Goal: Task Accomplishment & Management: Use online tool/utility

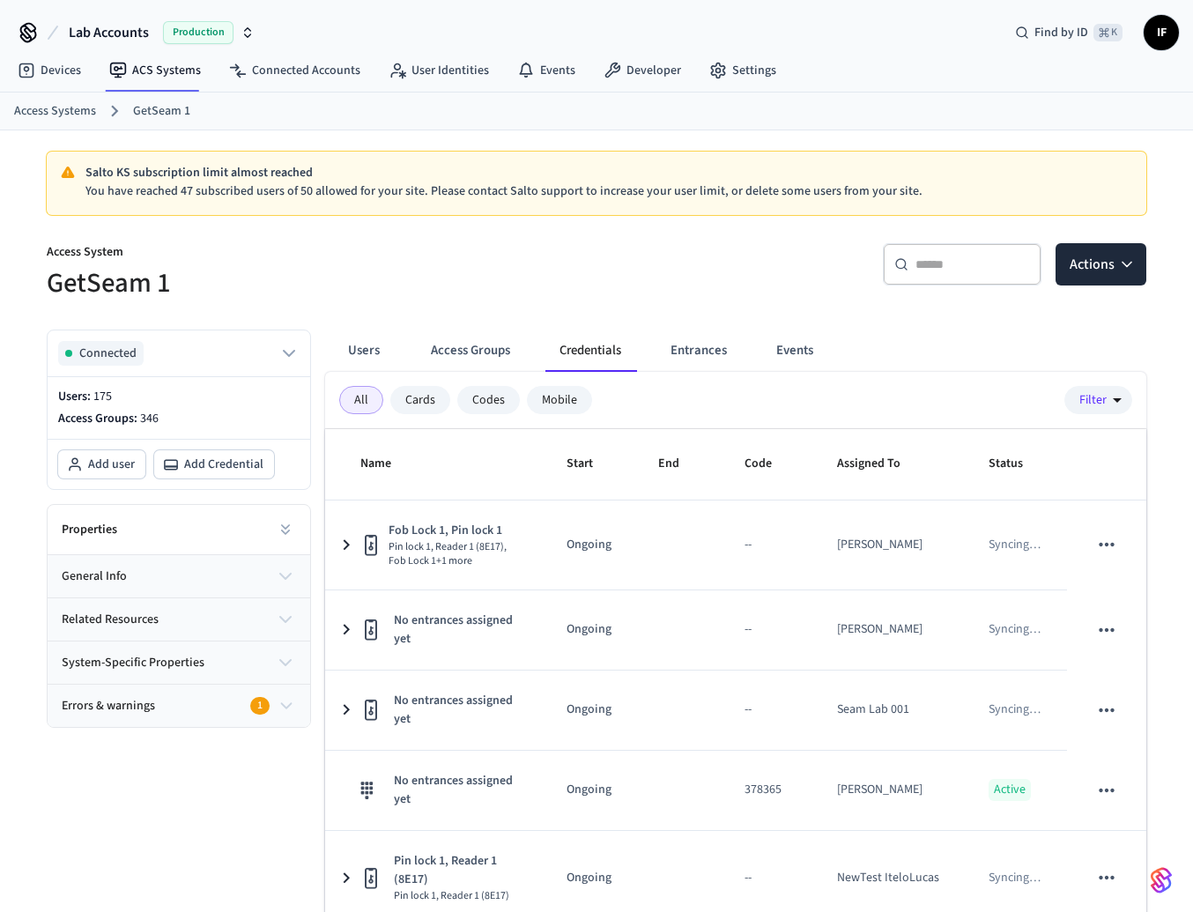
click at [627, 88] on nav "Devices ACS Systems Connected Accounts User Identities Events Developer Settings" at bounding box center [397, 71] width 787 height 41
click at [644, 72] on link "Developer" at bounding box center [643, 71] width 106 height 32
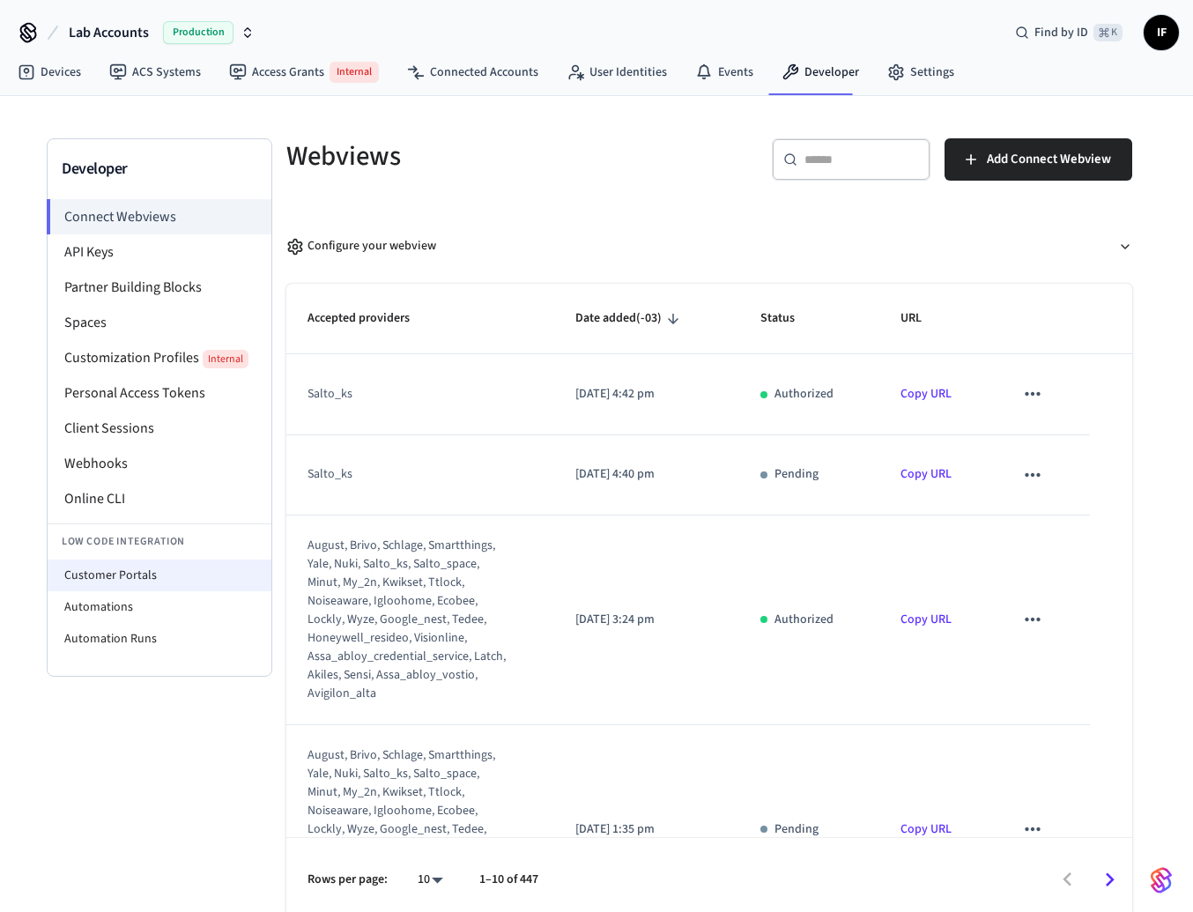
click at [130, 564] on li "Customer Portals" at bounding box center [160, 576] width 224 height 32
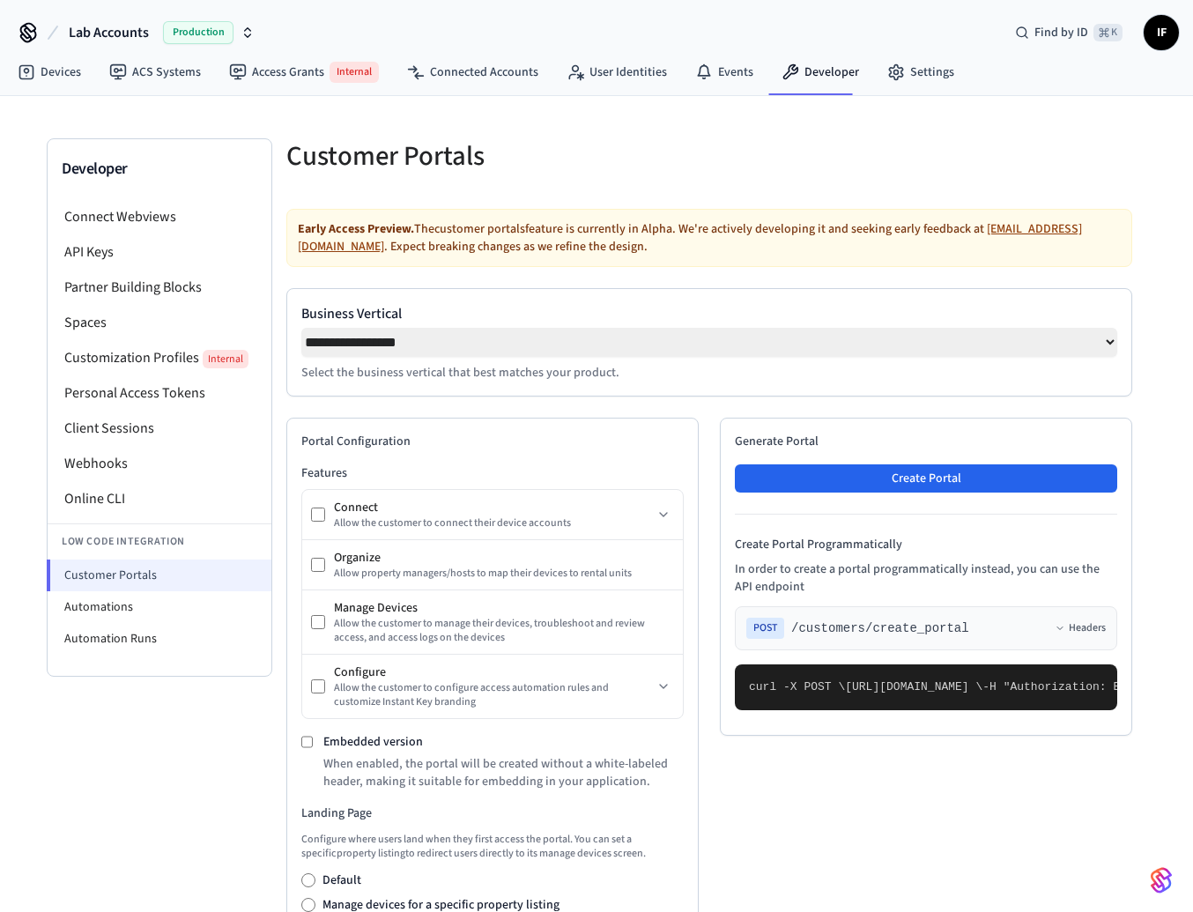
select select "**********"
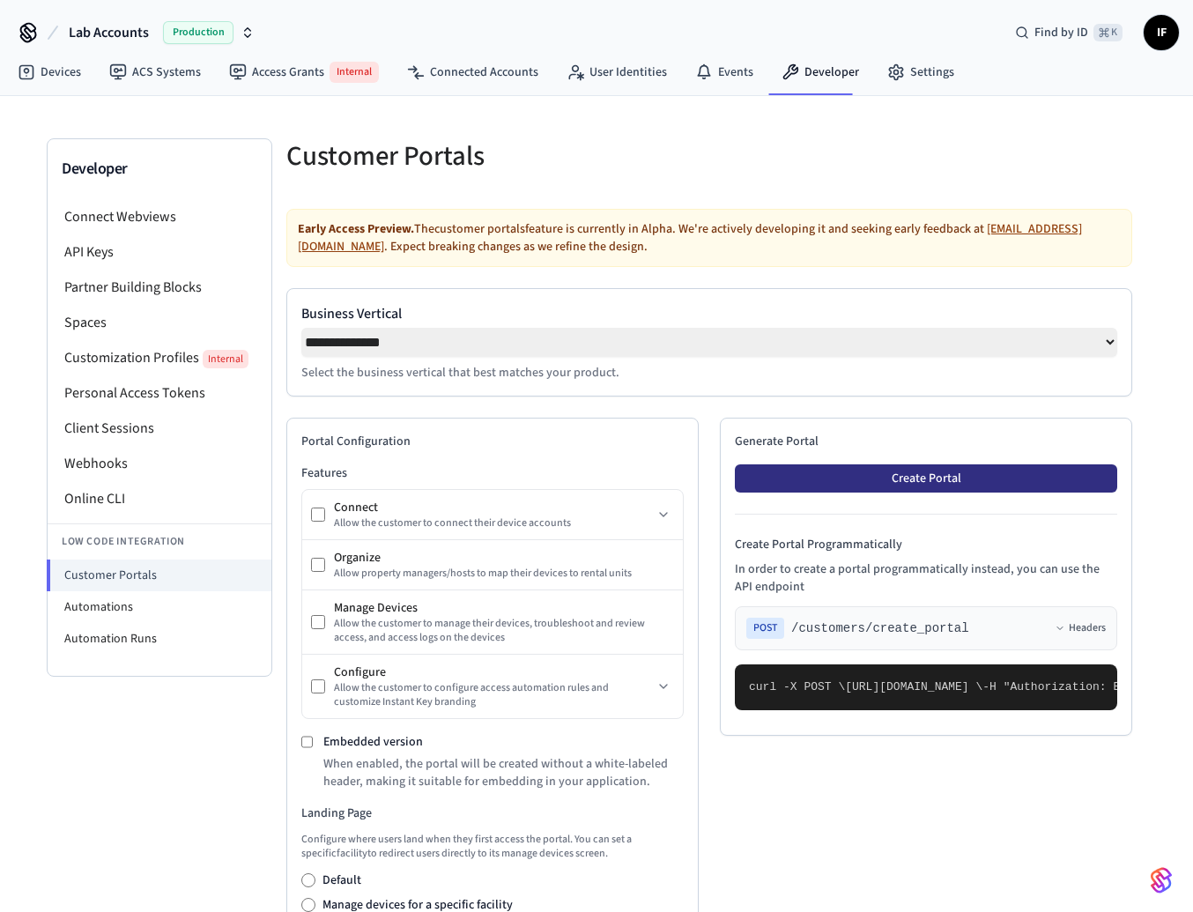
click at [856, 486] on button "Create Portal" at bounding box center [926, 478] width 382 height 28
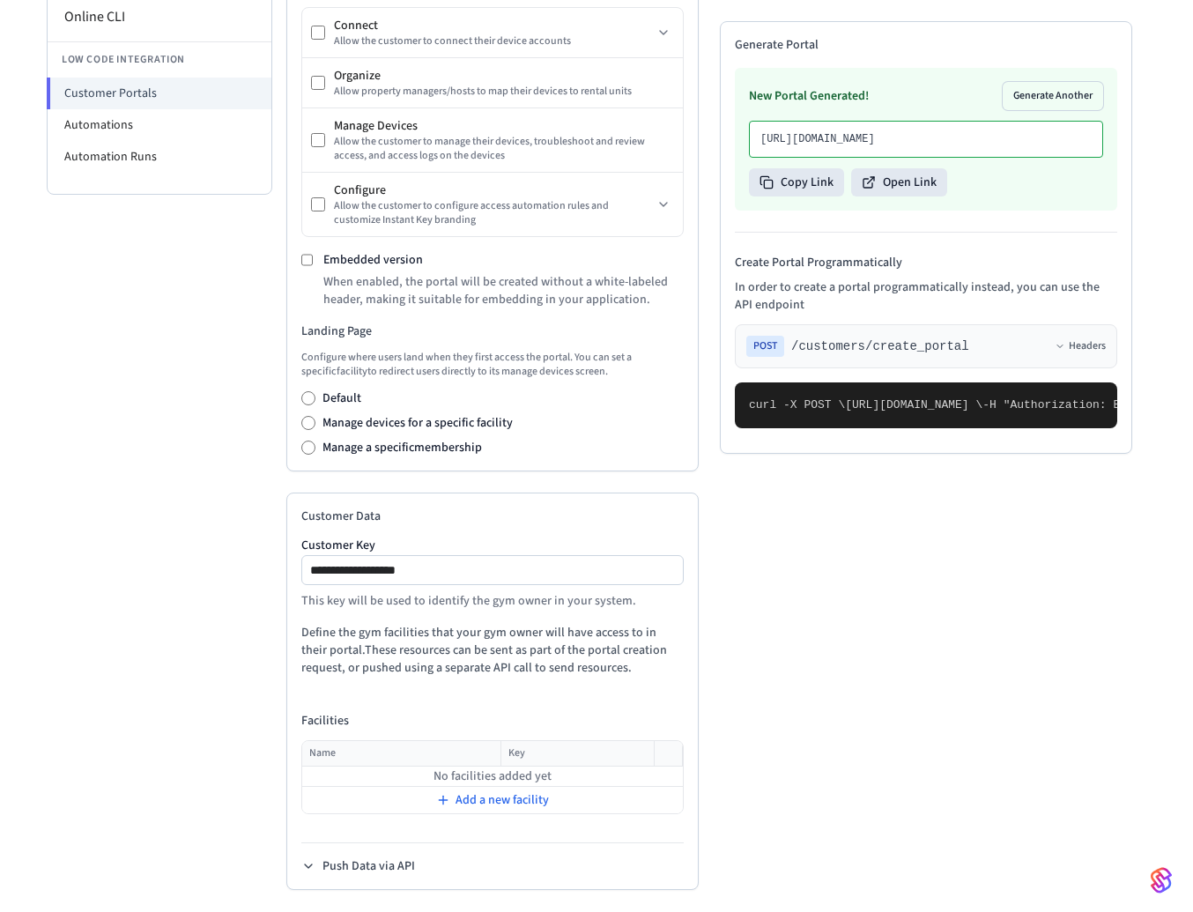
scroll to position [495, 0]
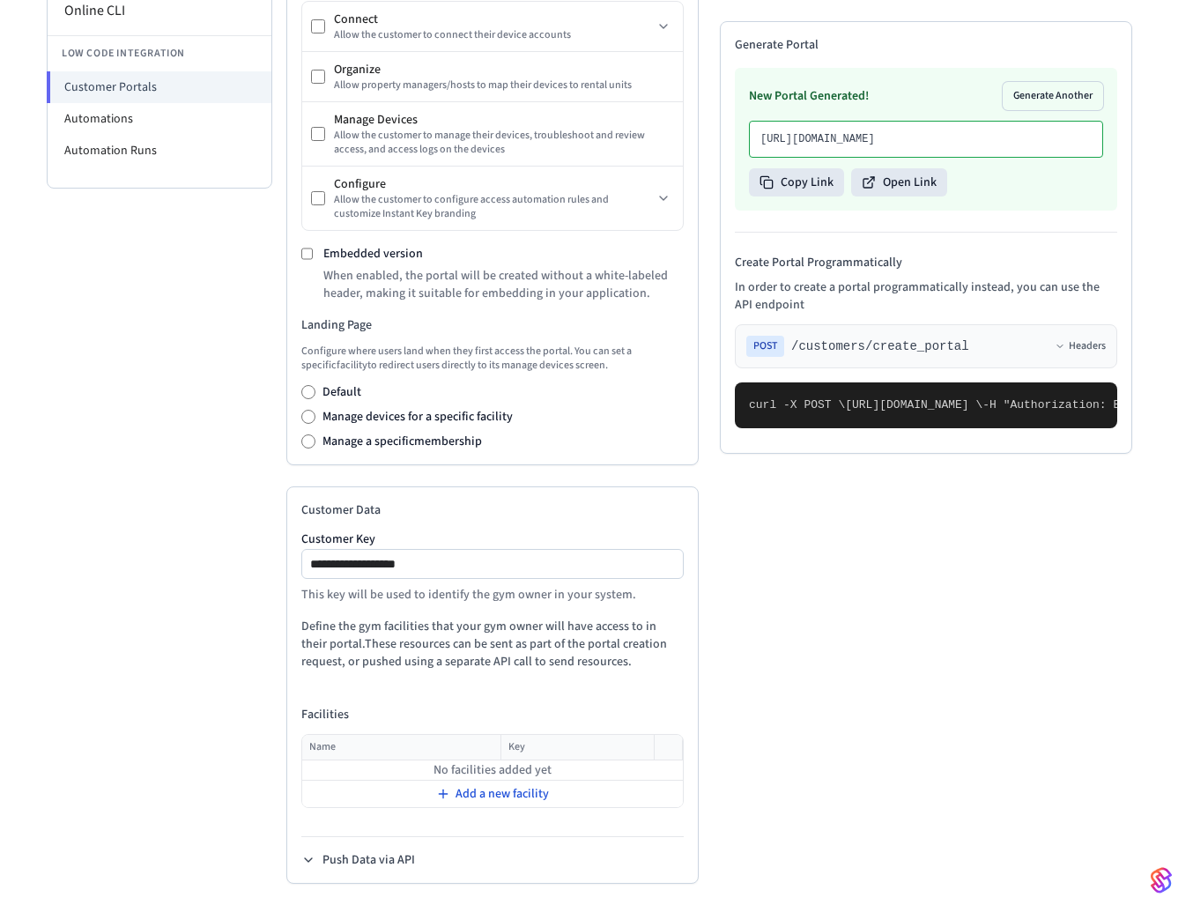
click at [479, 789] on span "Add a new facility" at bounding box center [502, 794] width 93 height 18
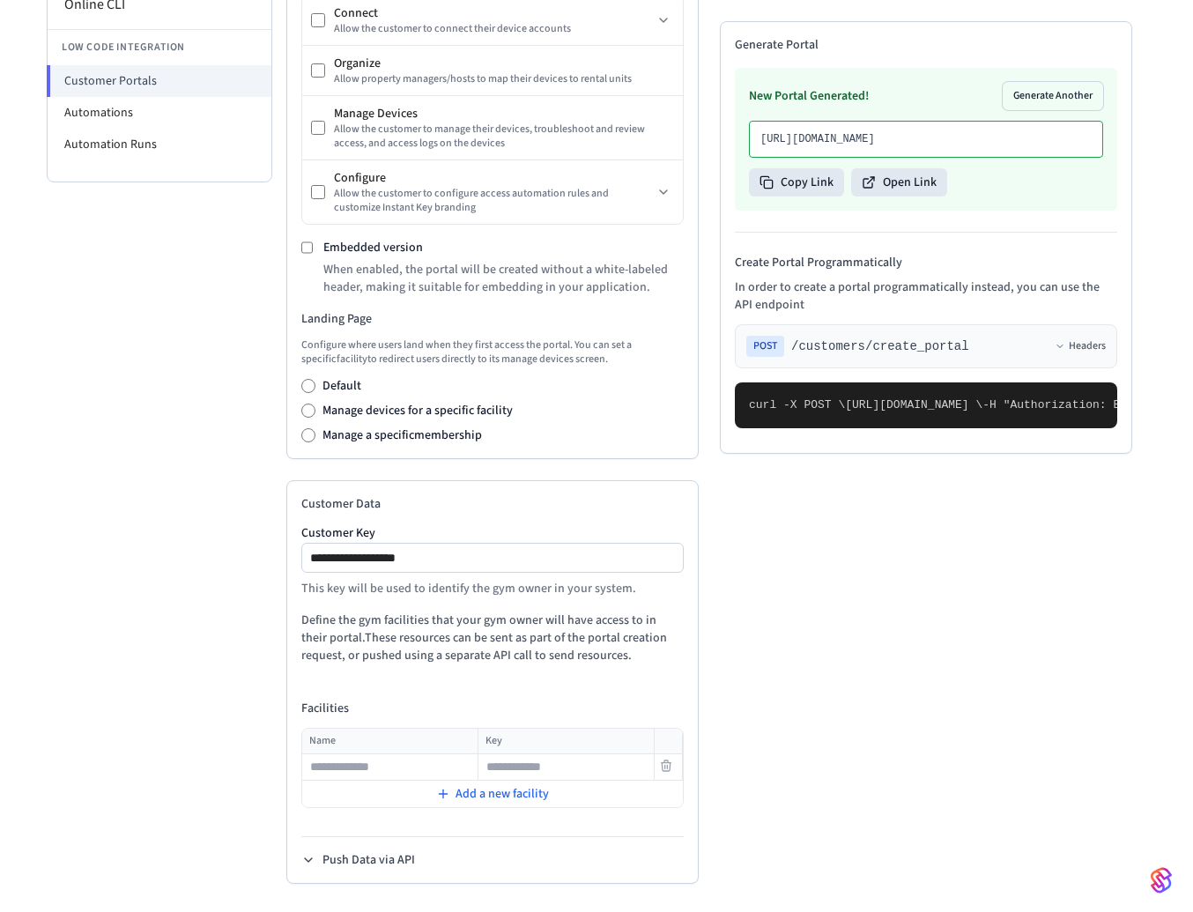
click at [442, 775] on input "text" at bounding box center [390, 767] width 174 height 21
type input "***"
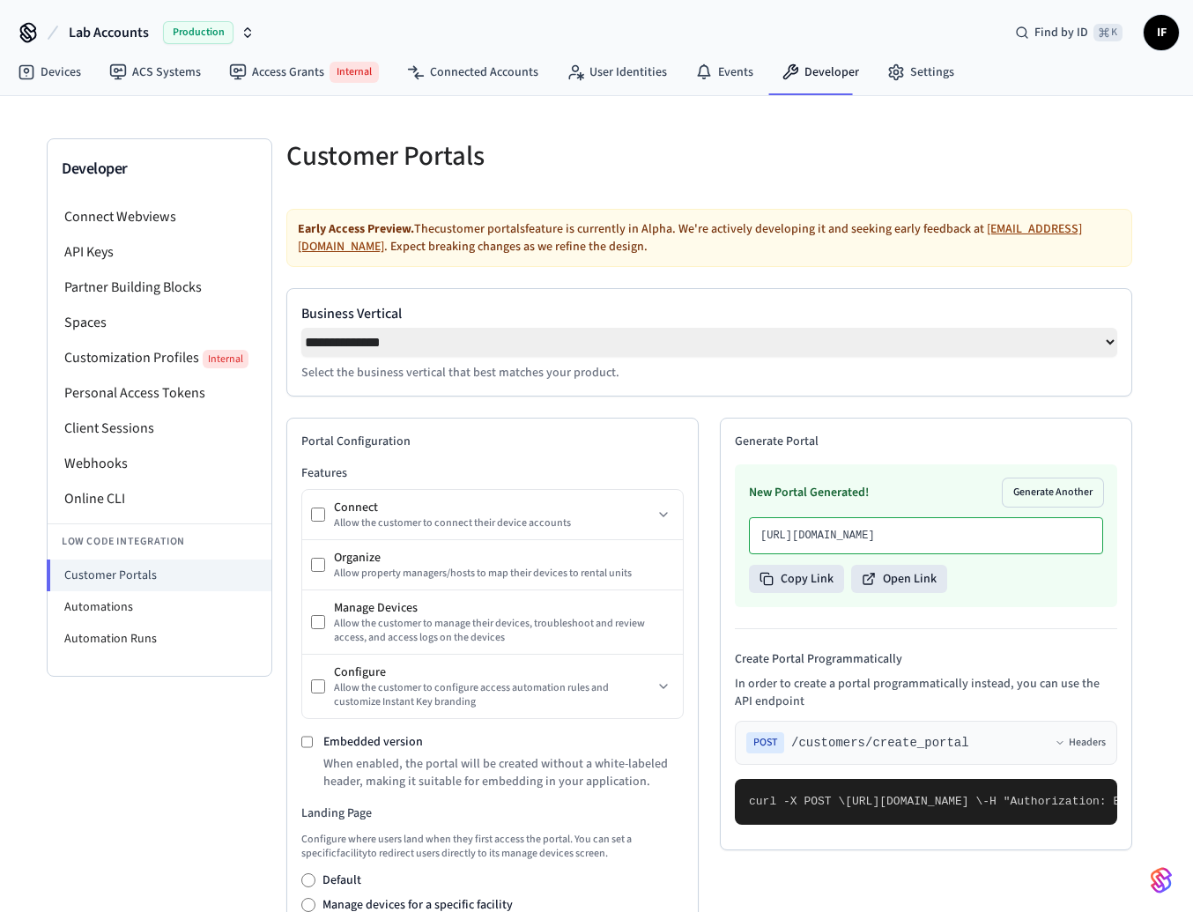
scroll to position [362, 0]
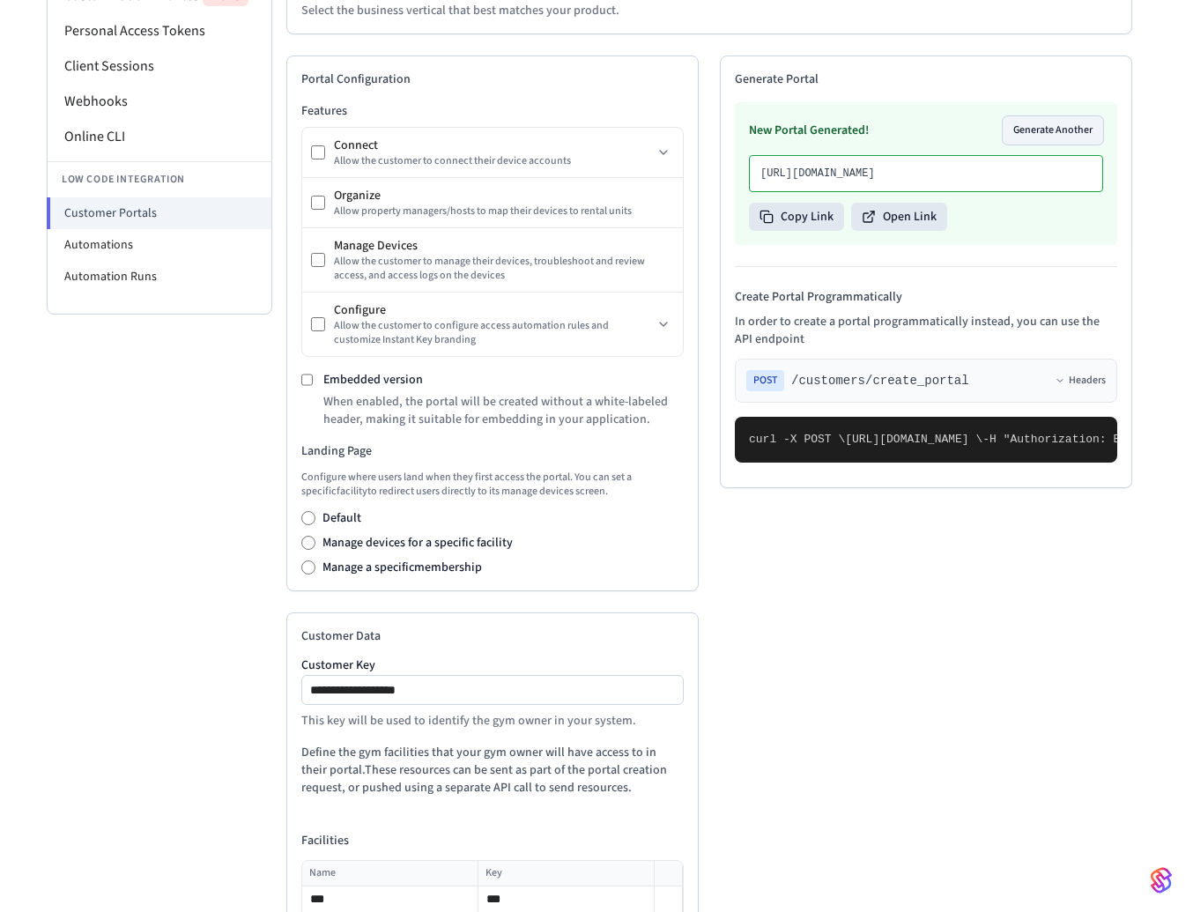
type input "***"
click at [1039, 141] on button "Generate Another" at bounding box center [1053, 130] width 100 height 28
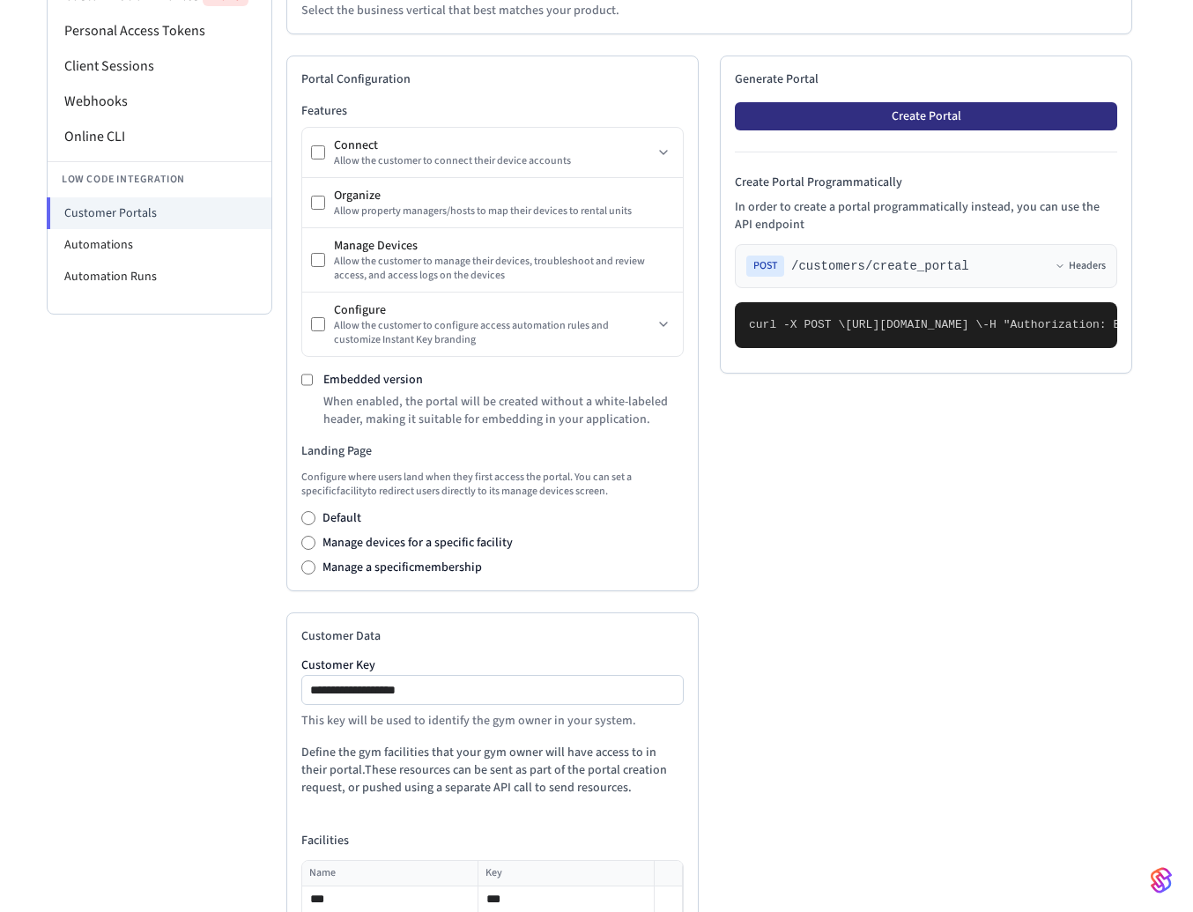
click at [1040, 125] on button "Create Portal" at bounding box center [926, 116] width 382 height 28
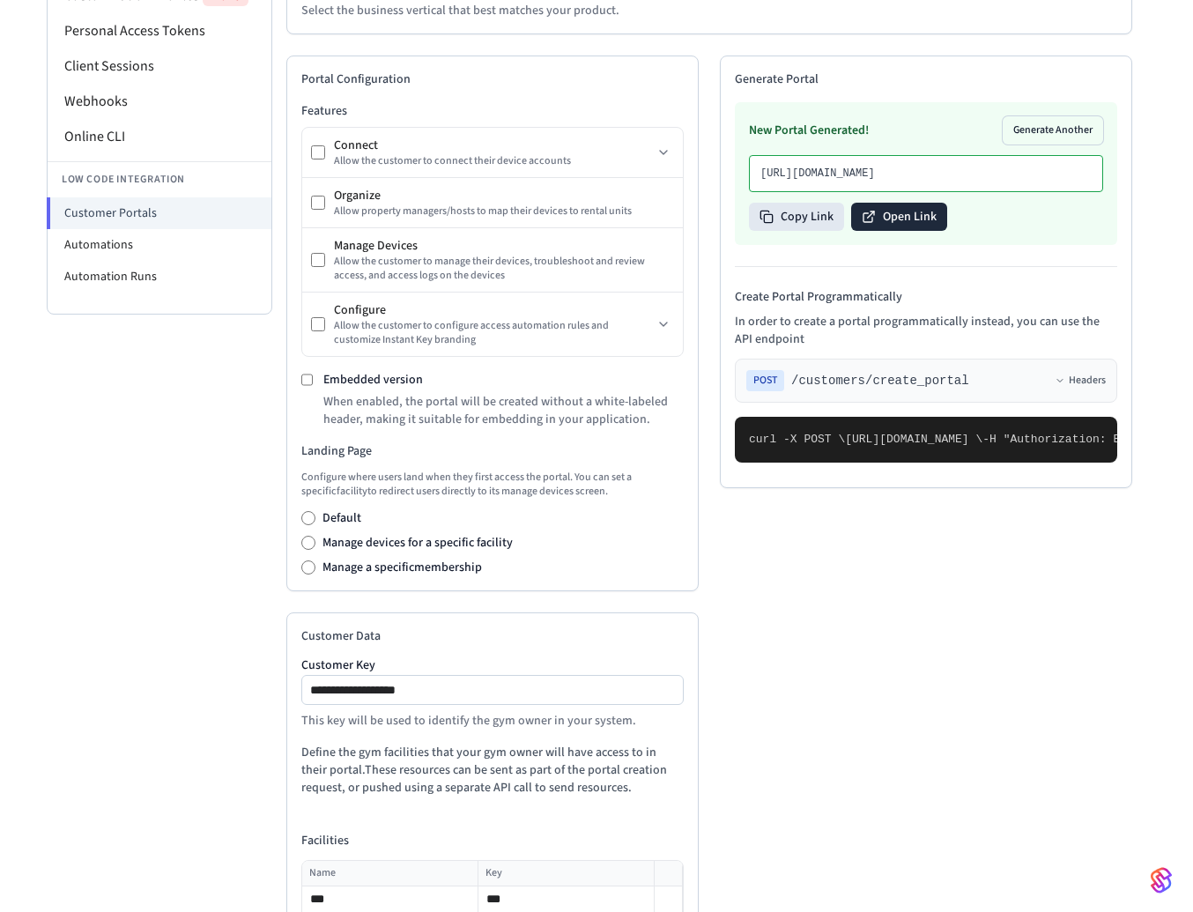
click at [925, 231] on button "Open Link" at bounding box center [899, 217] width 96 height 28
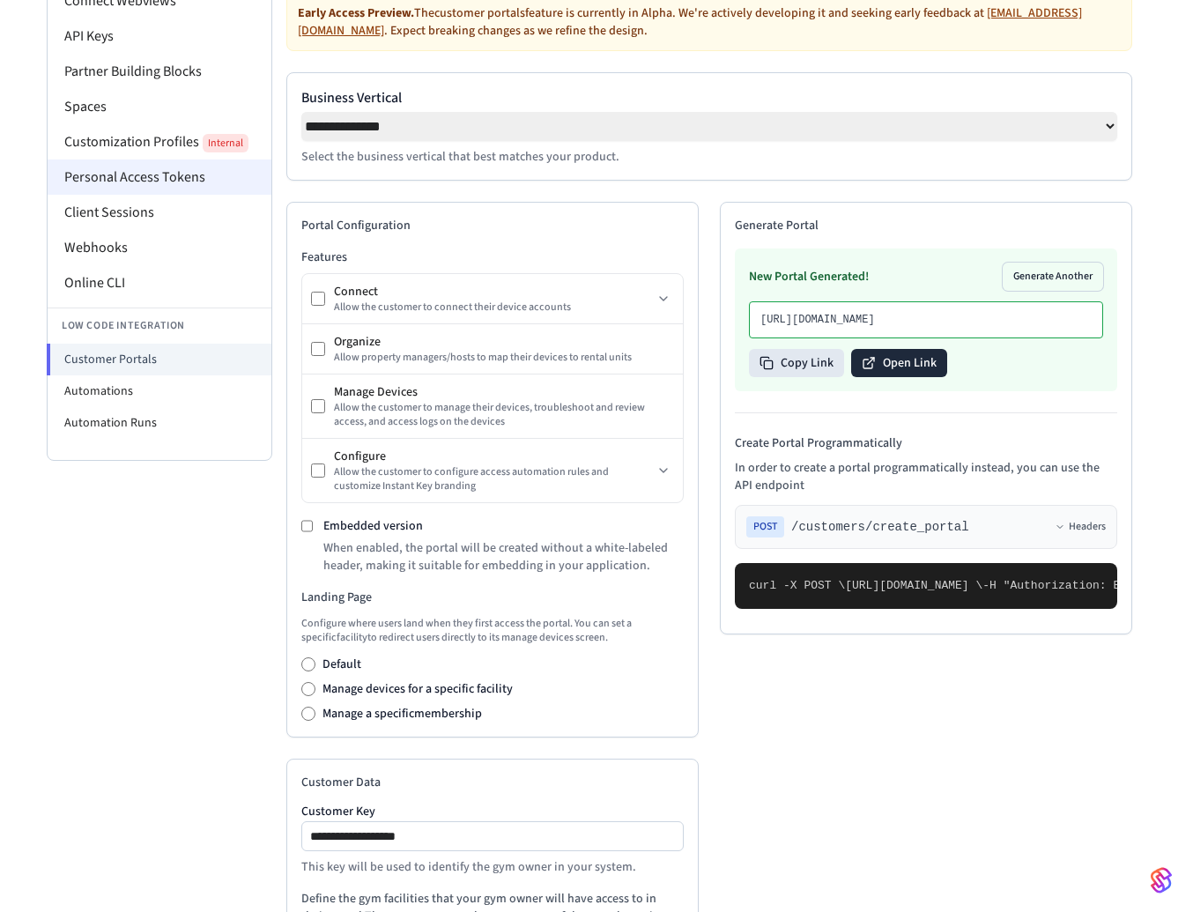
scroll to position [158, 0]
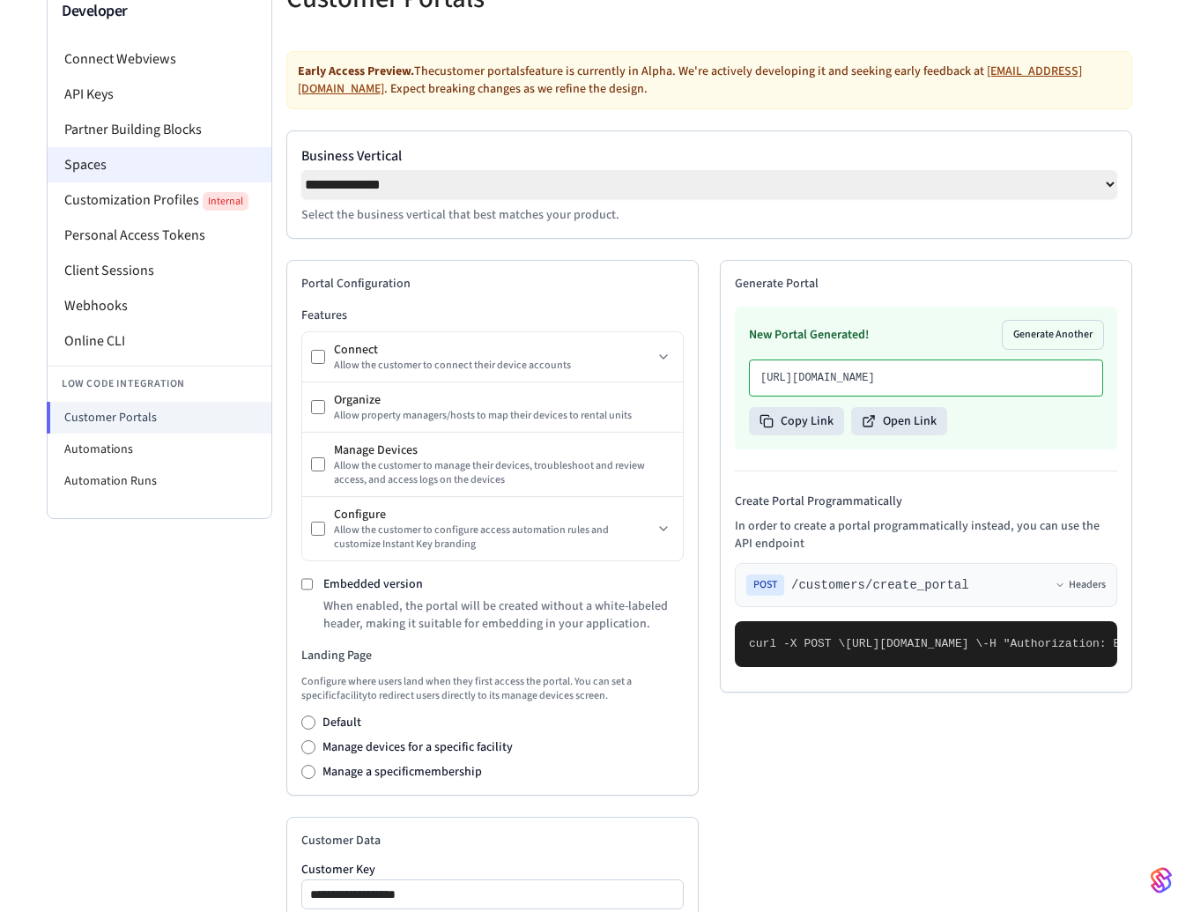
click at [159, 160] on li "Spaces" at bounding box center [160, 164] width 224 height 35
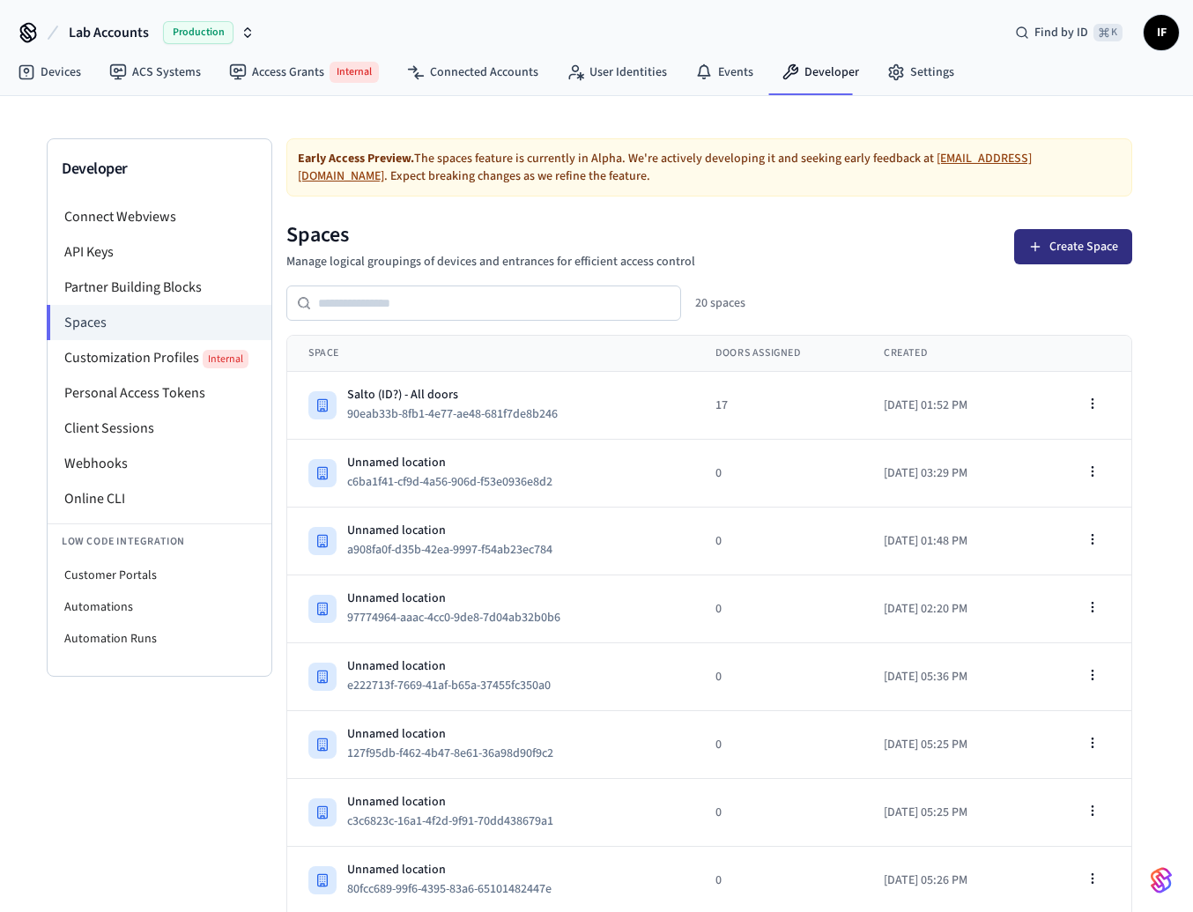
click at [1057, 243] on button "Create Space" at bounding box center [1073, 246] width 118 height 35
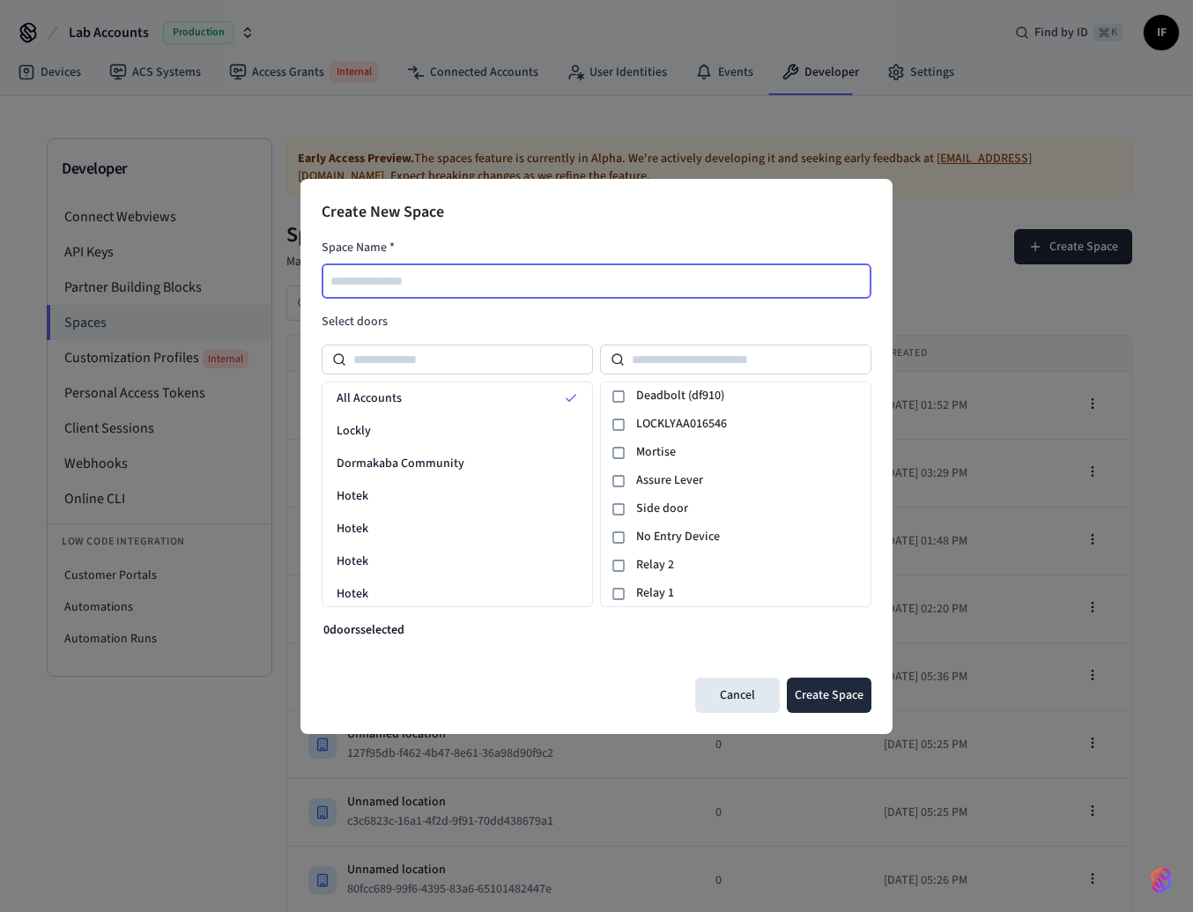
click at [614, 279] on input "text" at bounding box center [597, 281] width 548 height 21
type input "****"
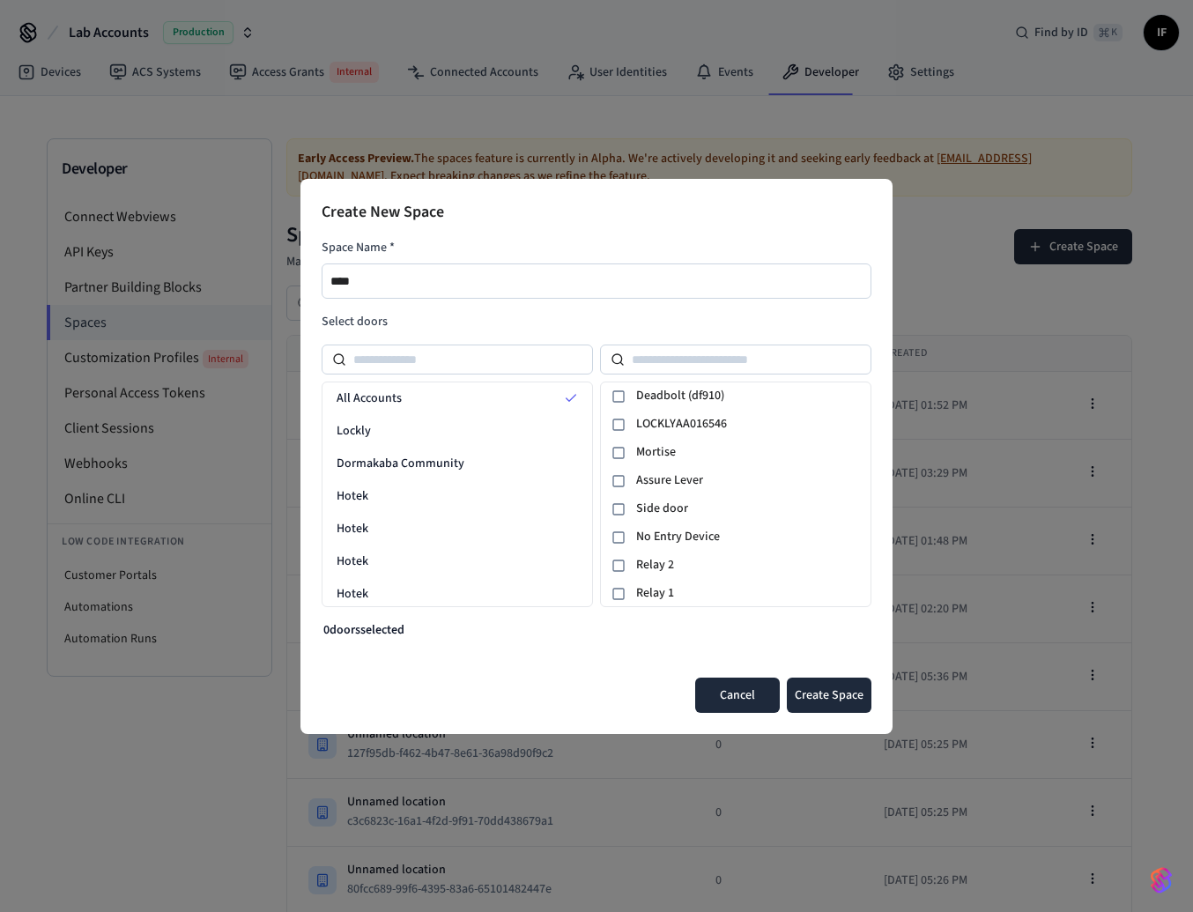
click at [734, 700] on button "Cancel" at bounding box center [737, 695] width 85 height 35
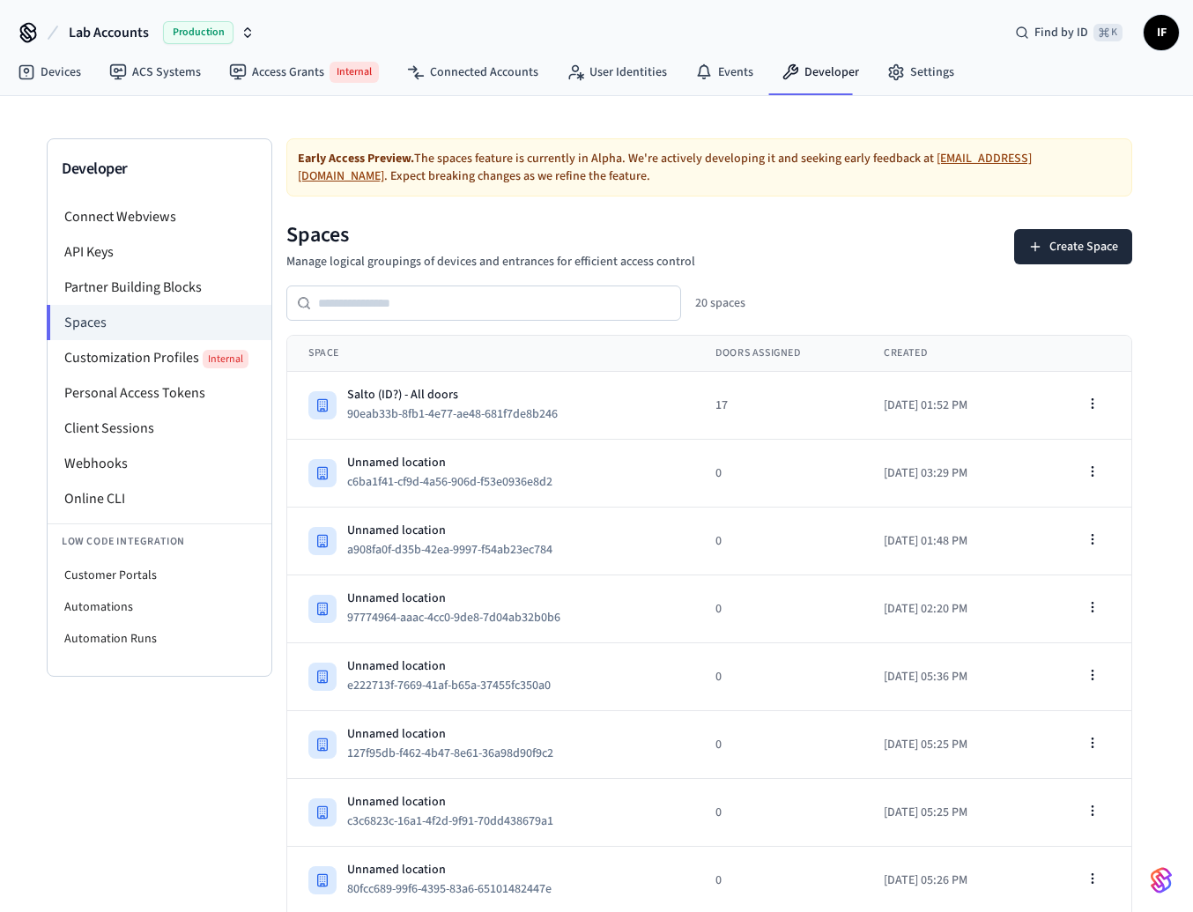
click at [249, 31] on icon "button" at bounding box center [248, 33] width 14 height 14
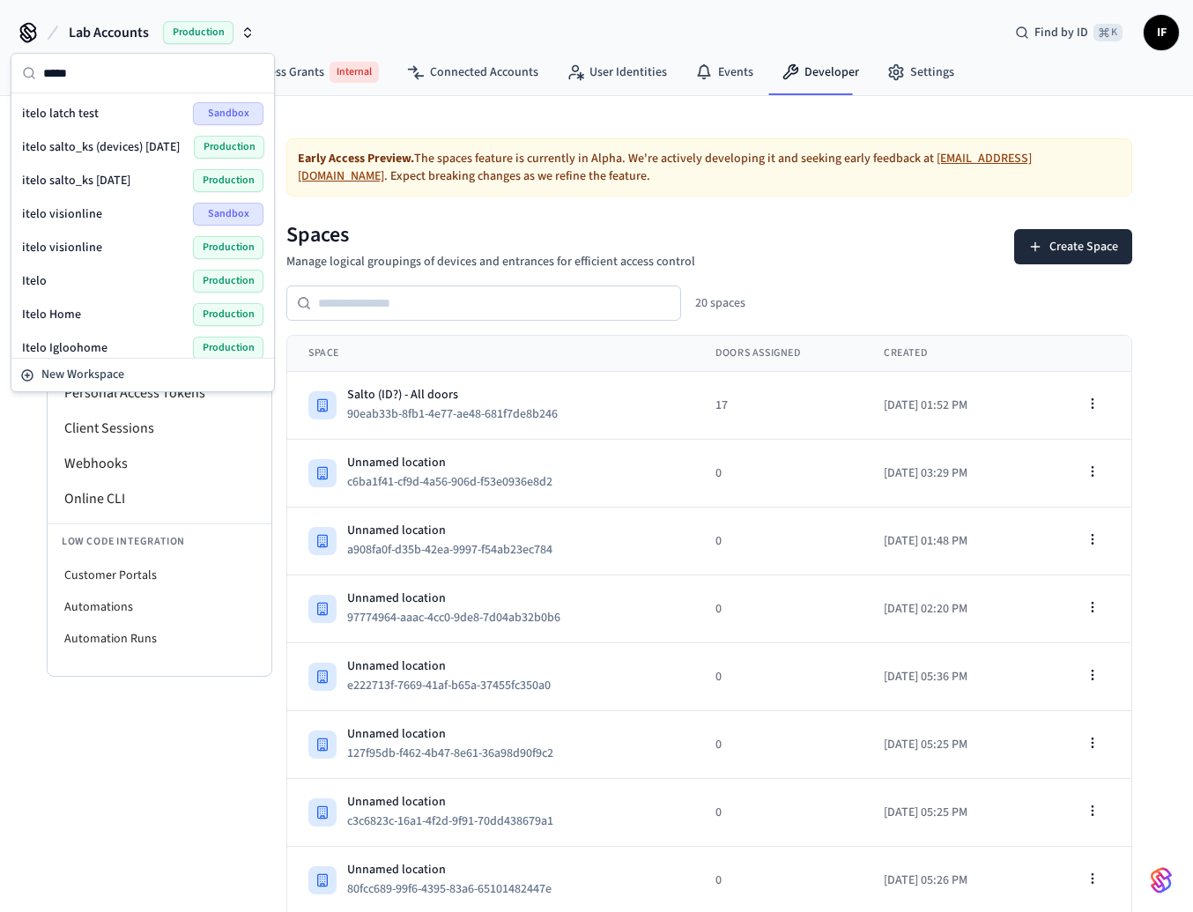
type input "*****"
click at [136, 283] on div "Itelo Production" at bounding box center [142, 281] width 241 height 23
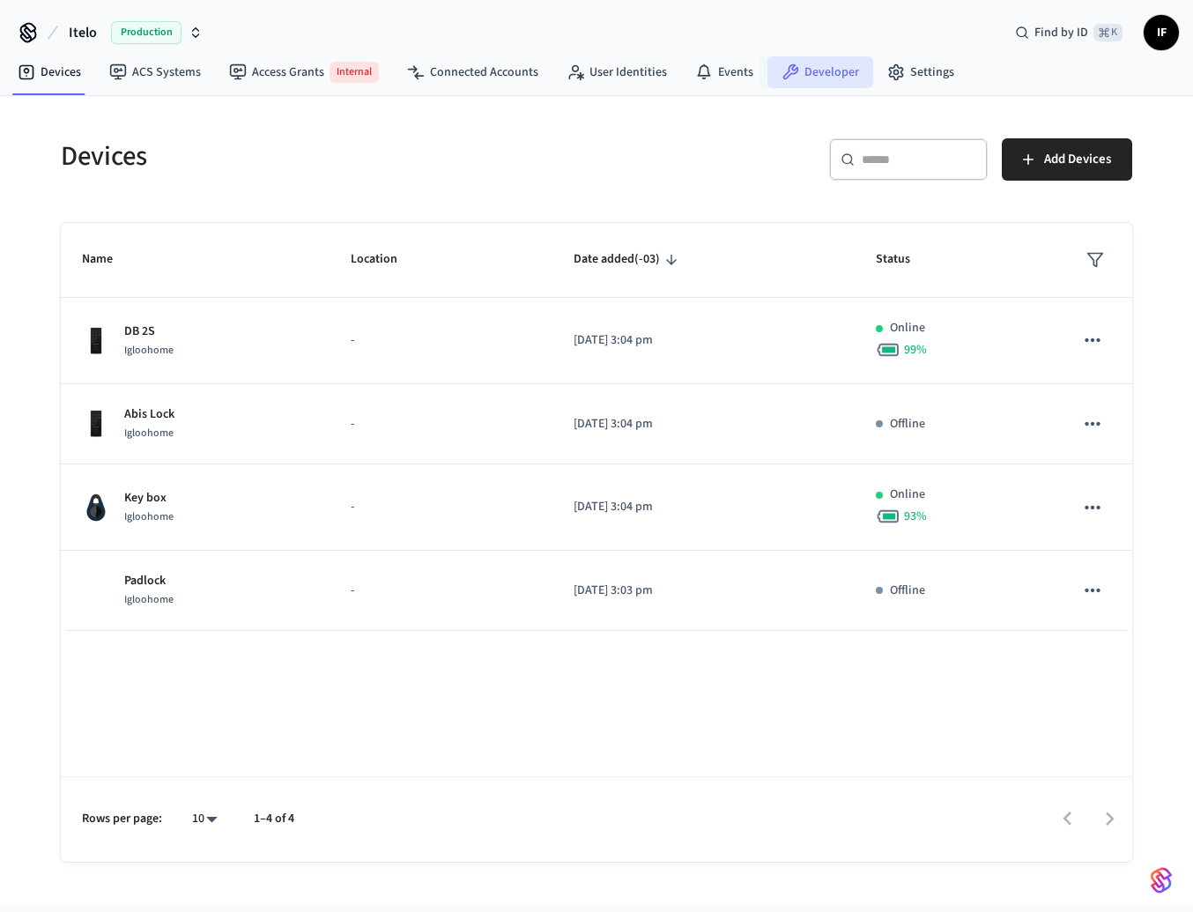
click at [805, 78] on link "Developer" at bounding box center [821, 72] width 106 height 32
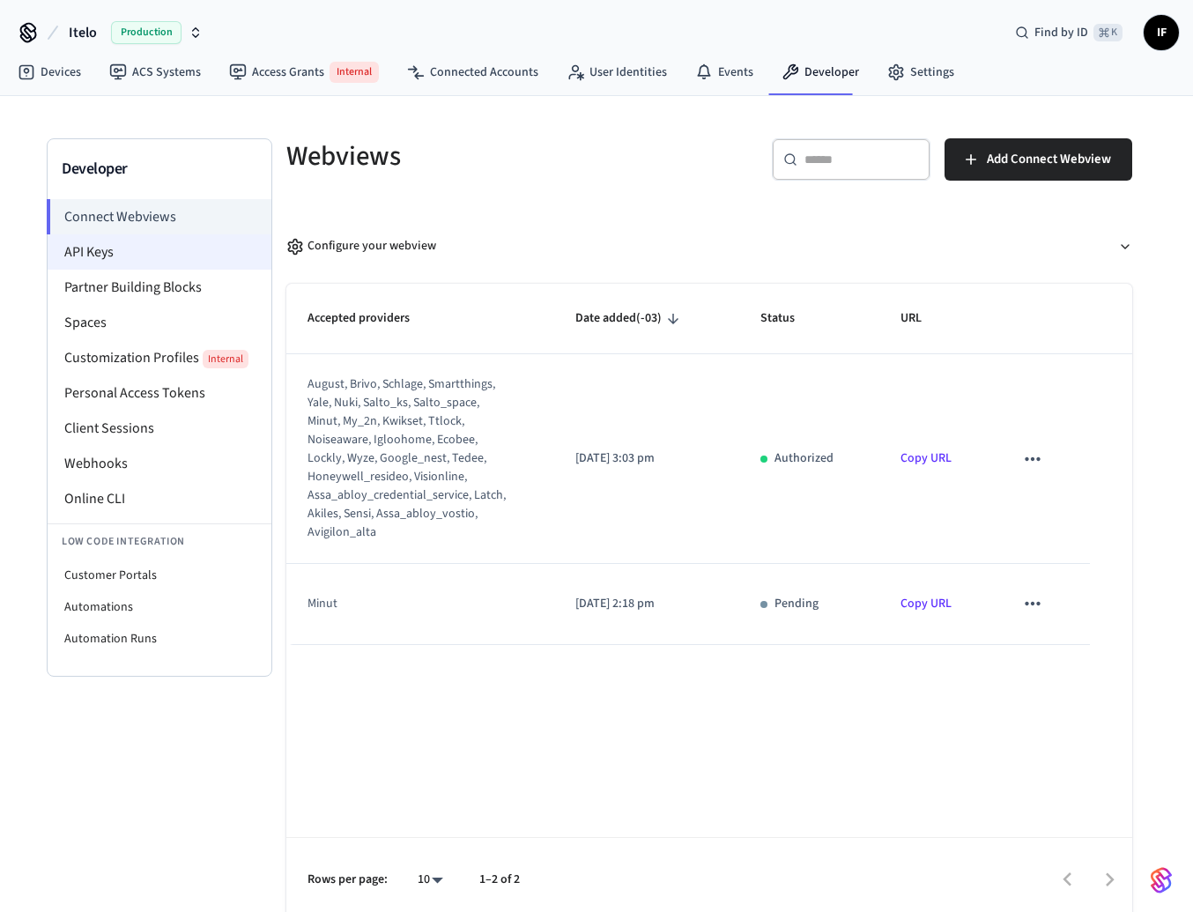
click at [210, 264] on li "API Keys" at bounding box center [160, 251] width 224 height 35
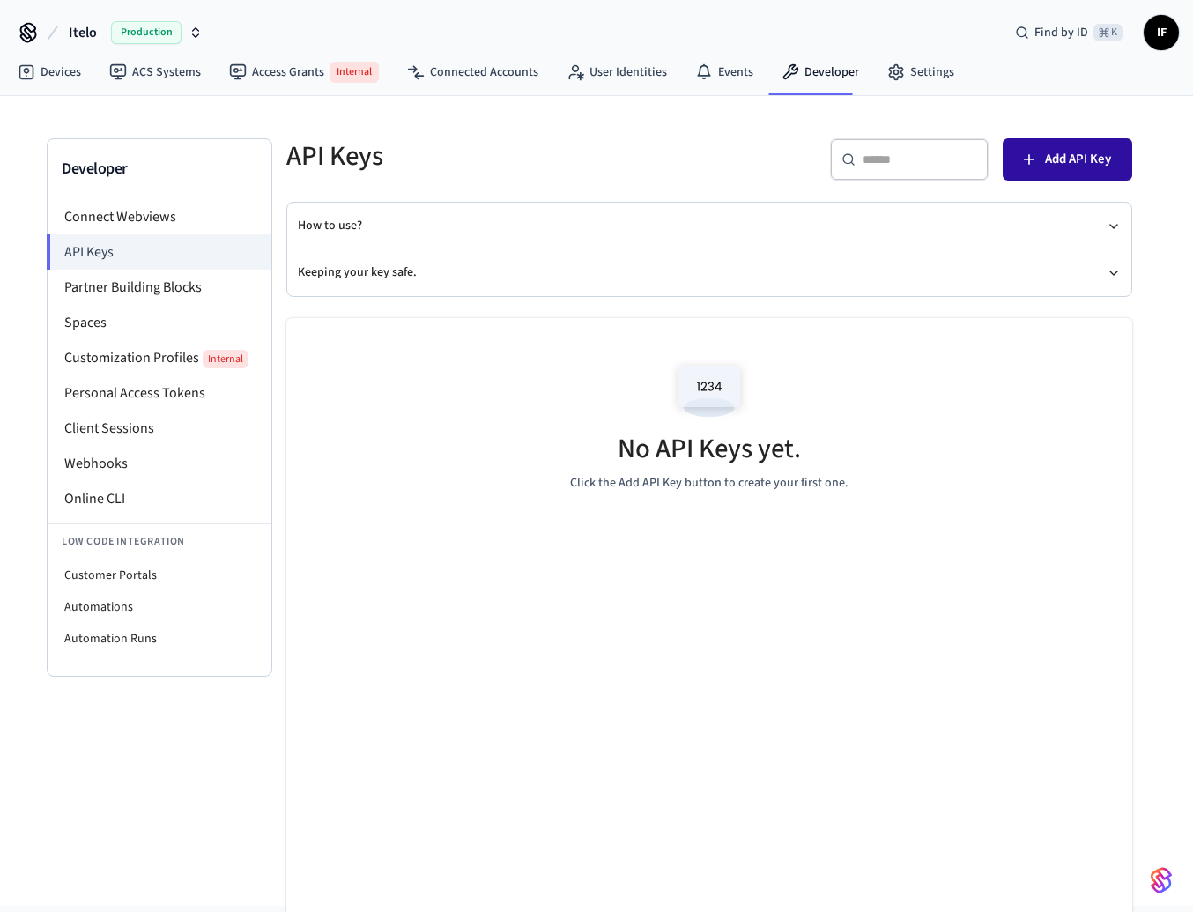
click at [1096, 164] on span "Add API Key" at bounding box center [1078, 159] width 66 height 23
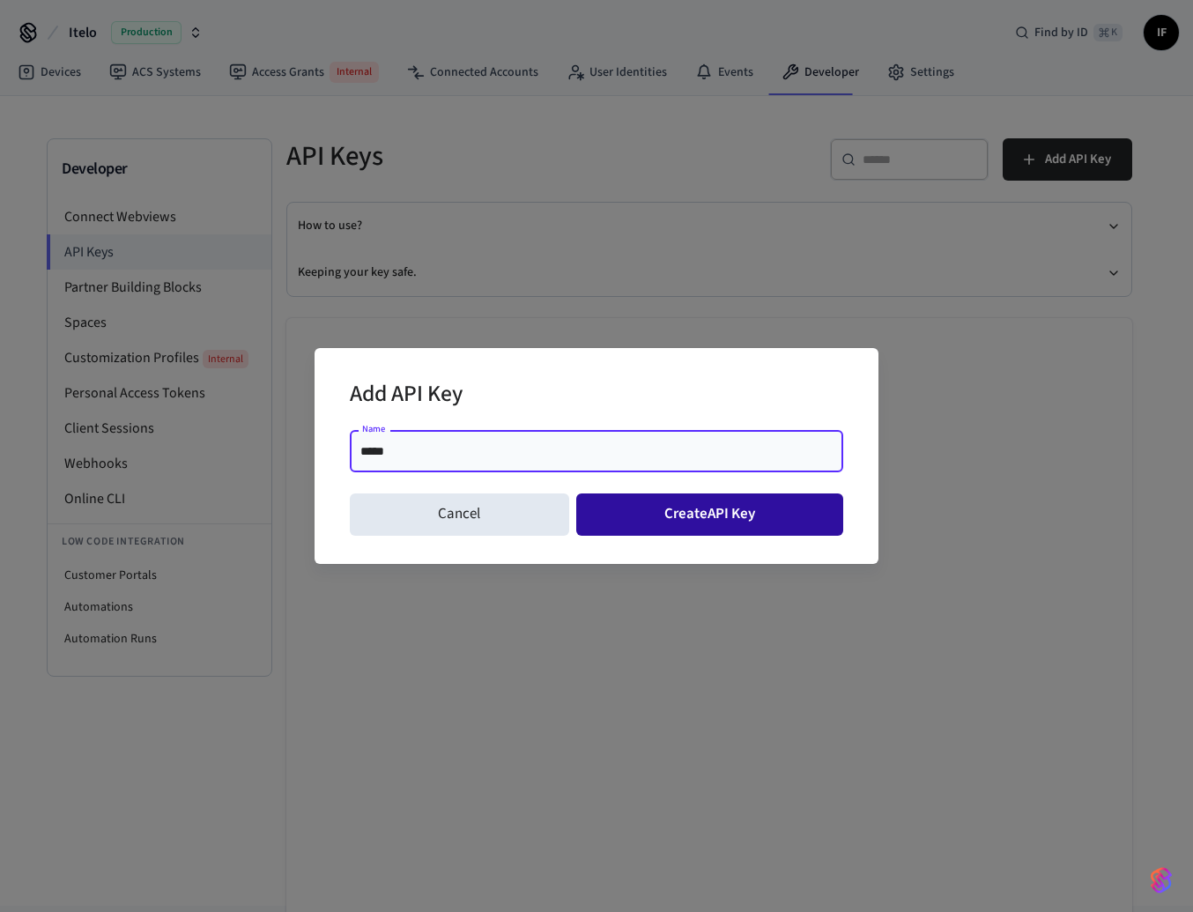
type input "*****"
click at [657, 501] on button "Create API Key" at bounding box center [710, 515] width 268 height 42
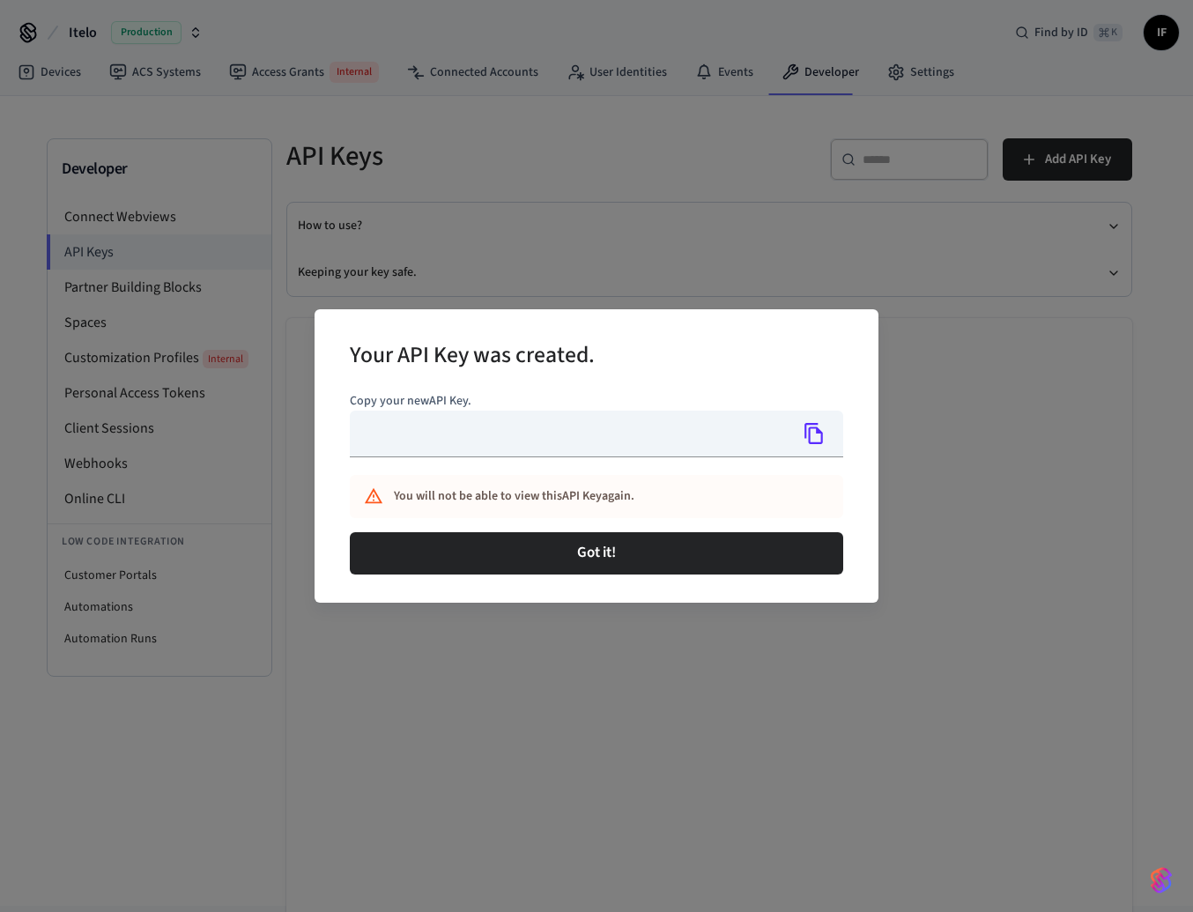
type input "**********"
click at [825, 424] on icon "Copy" at bounding box center [814, 433] width 23 height 23
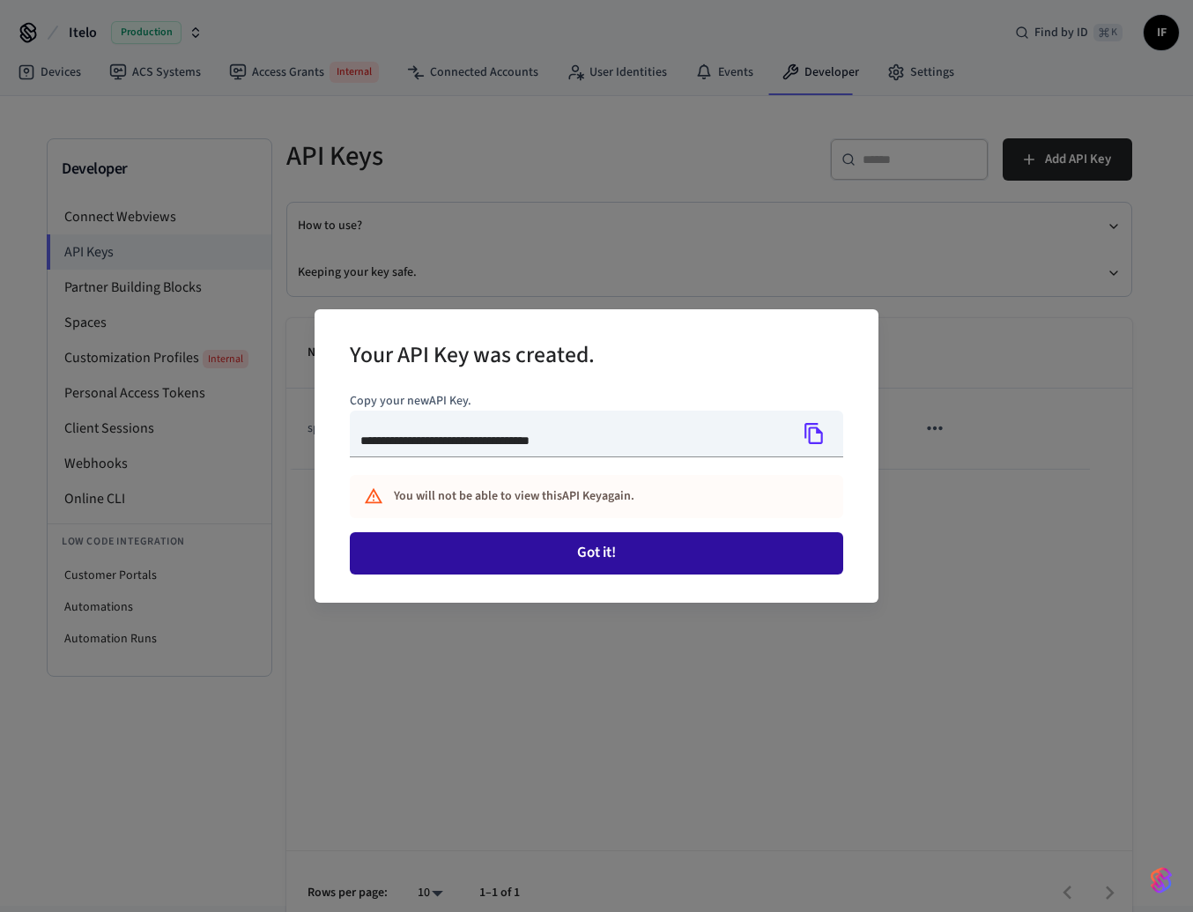
click at [618, 550] on button "Got it!" at bounding box center [597, 553] width 494 height 42
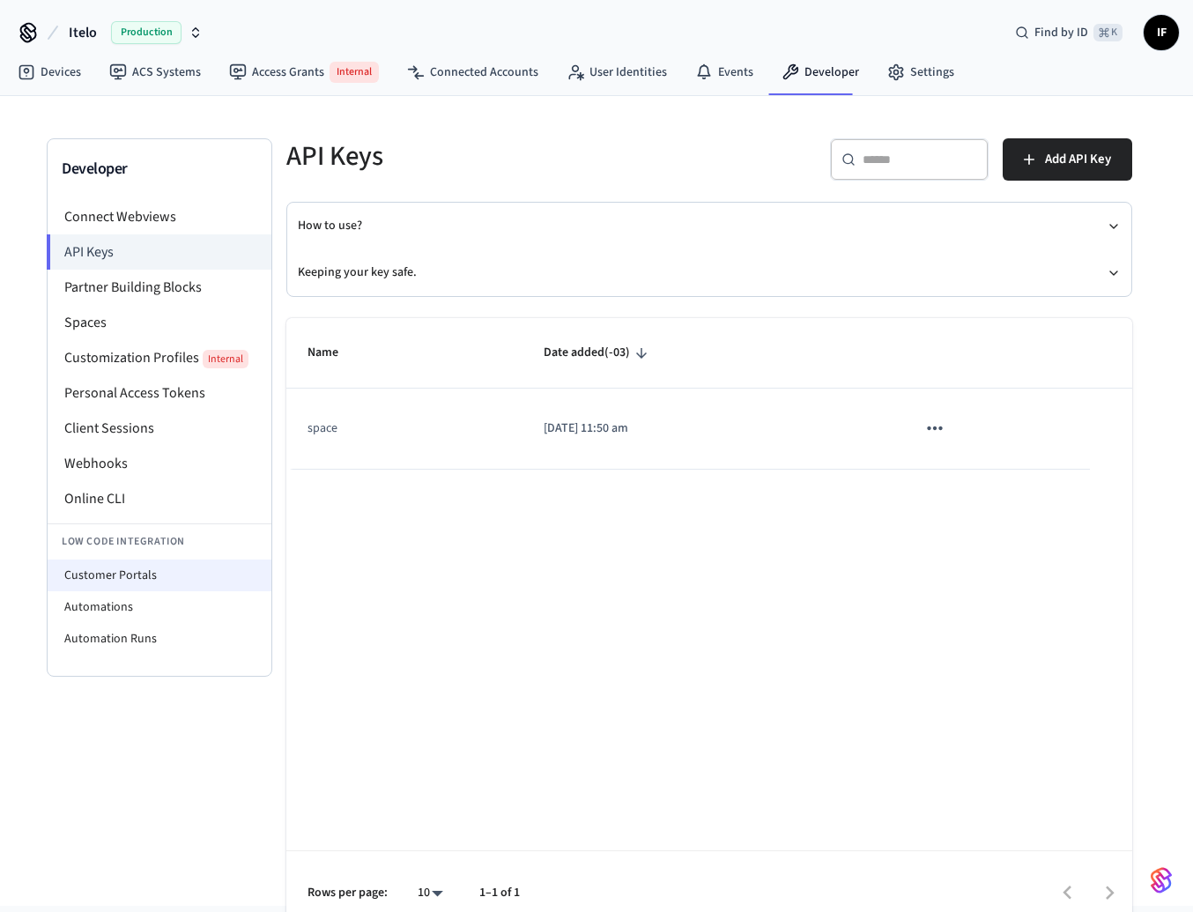
click at [160, 571] on li "Customer Portals" at bounding box center [160, 576] width 224 height 32
select select "**********"
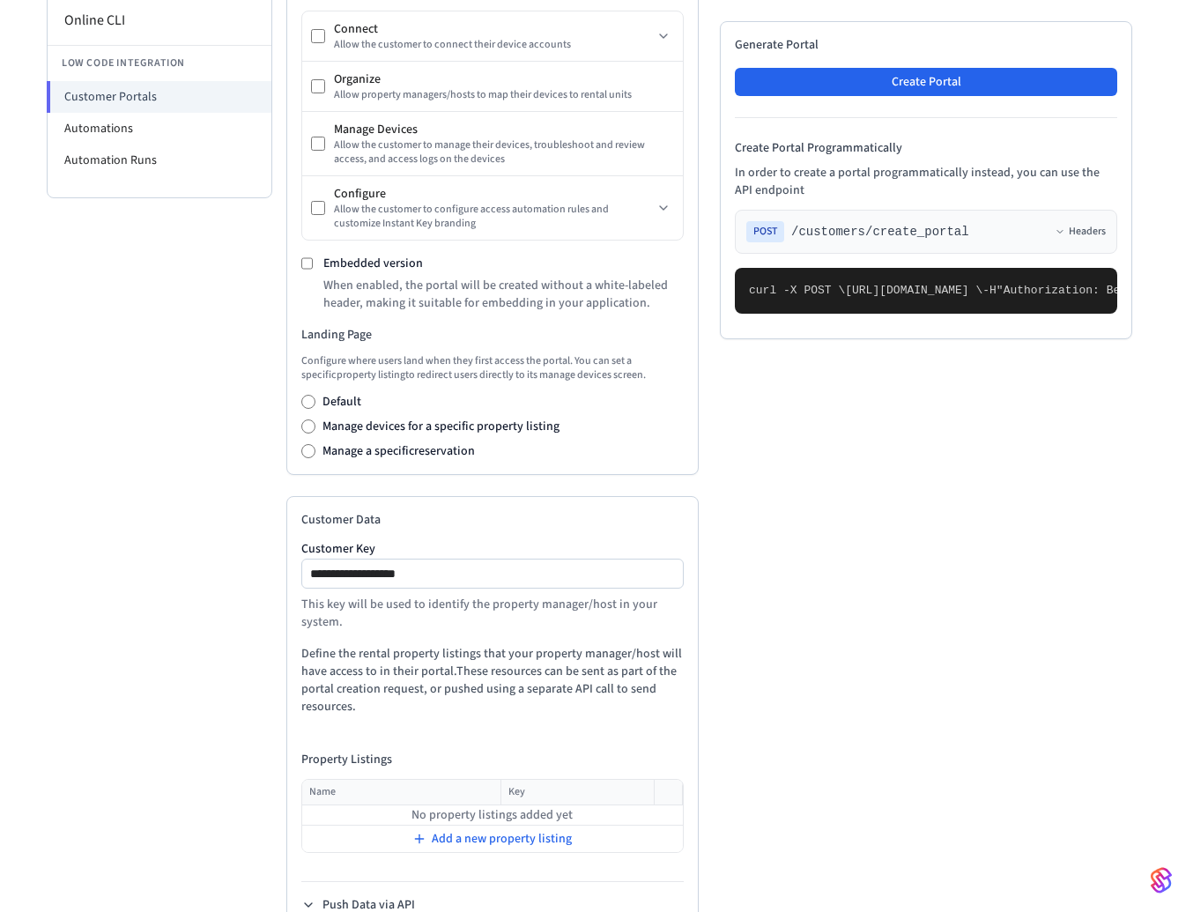
scroll to position [531, 0]
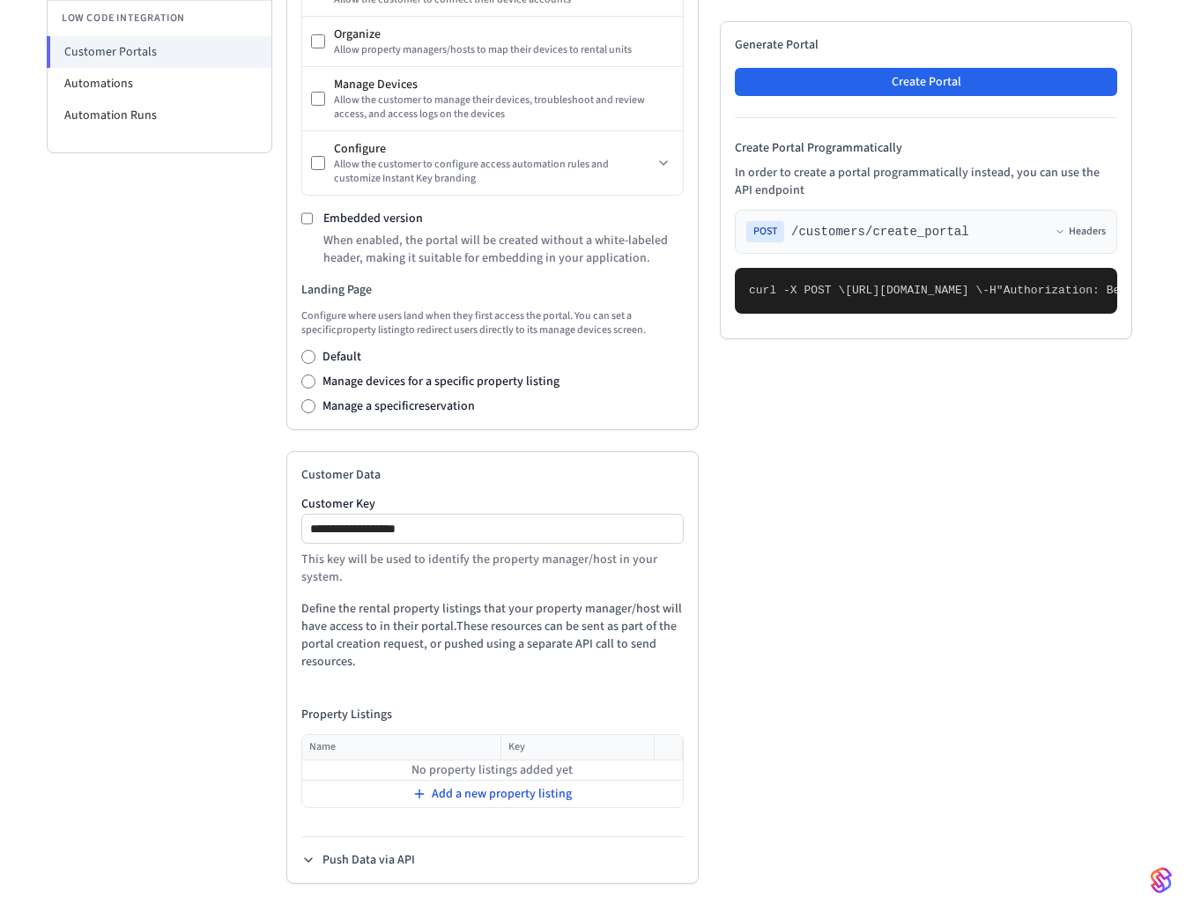
click at [438, 793] on span "Add a new property listing" at bounding box center [502, 794] width 140 height 18
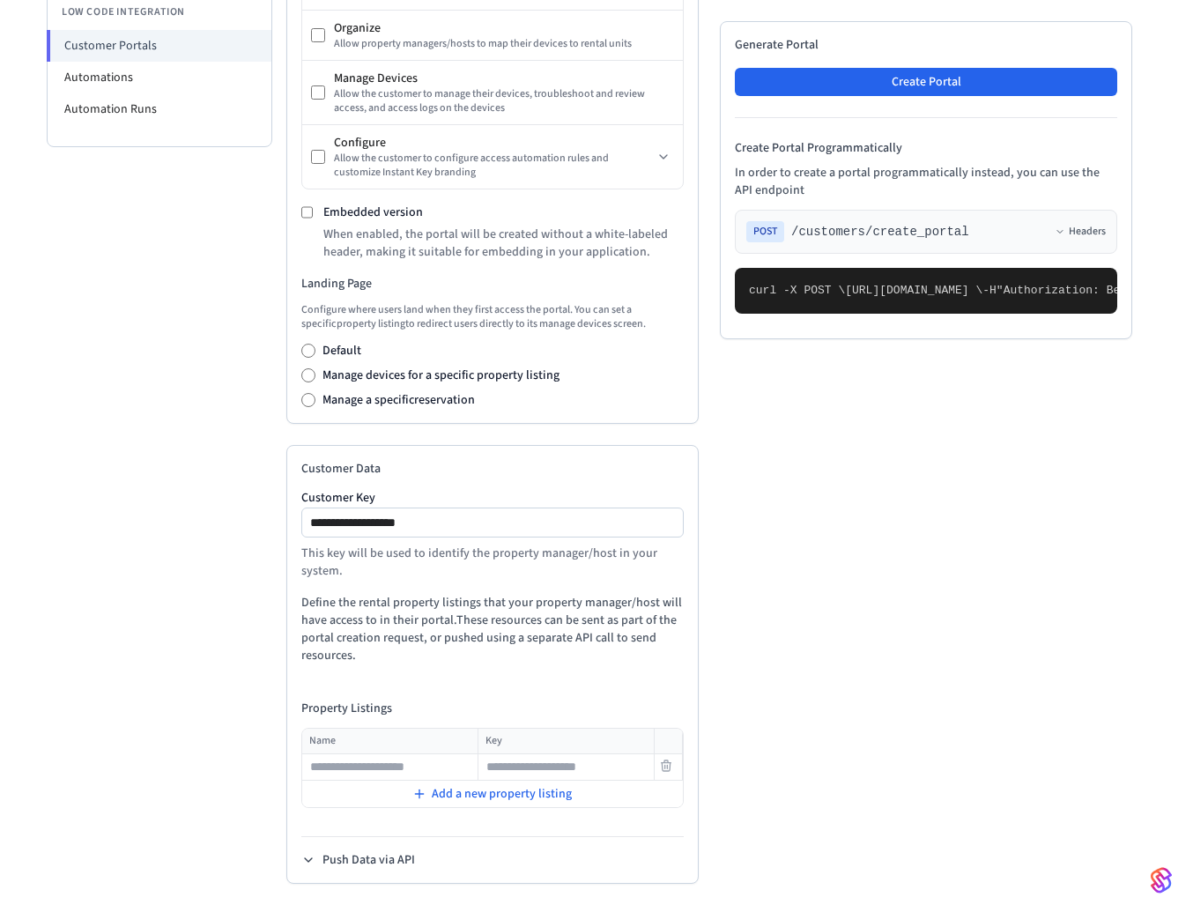
click at [563, 778] on input "text" at bounding box center [566, 767] width 174 height 21
click at [443, 754] on th "Name" at bounding box center [389, 742] width 175 height 26
click at [443, 762] on input "text" at bounding box center [390, 767] width 174 height 21
type input "***"
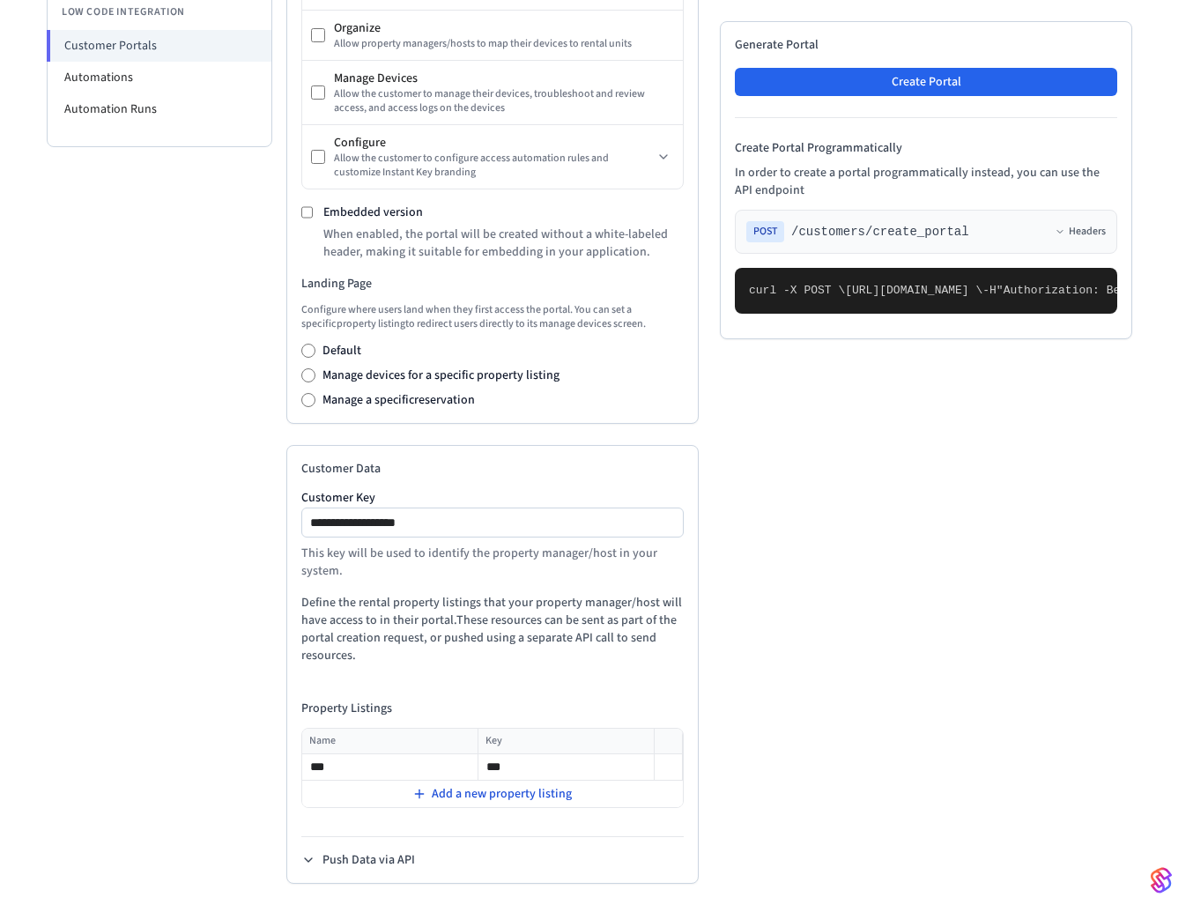
click at [442, 801] on span "Add a new property listing" at bounding box center [502, 794] width 140 height 18
click at [442, 801] on input "text" at bounding box center [390, 793] width 174 height 21
type input "***"
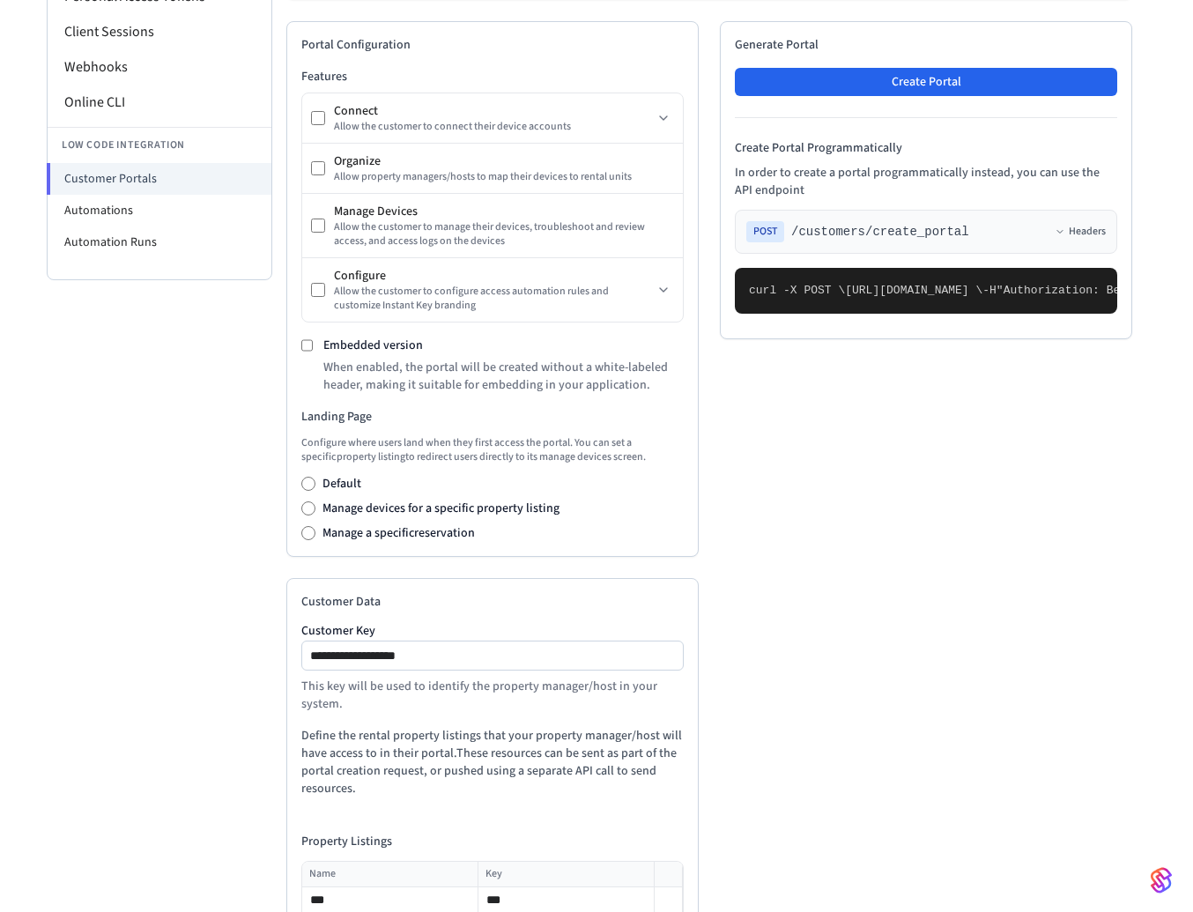
scroll to position [384, 0]
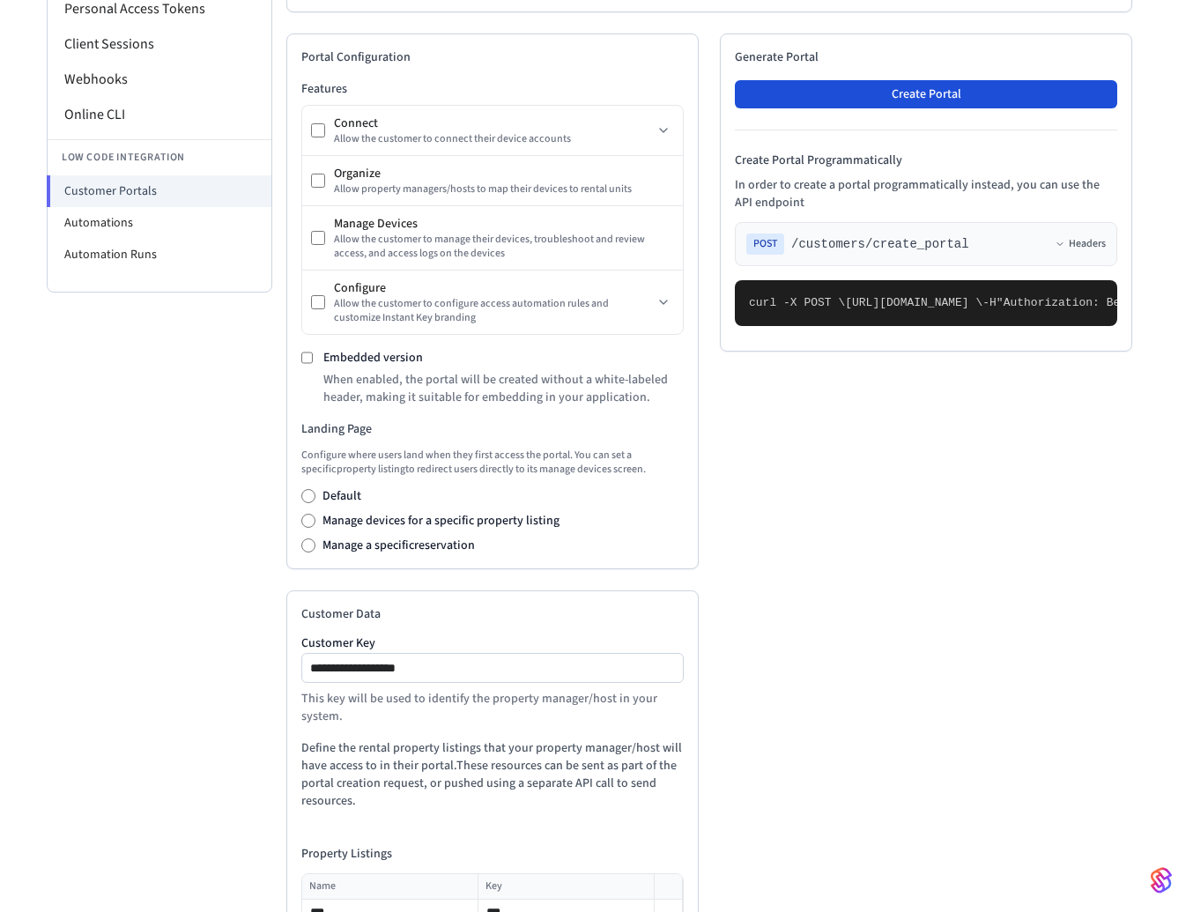
type input "***"
click at [969, 105] on button "Create Portal" at bounding box center [926, 94] width 382 height 28
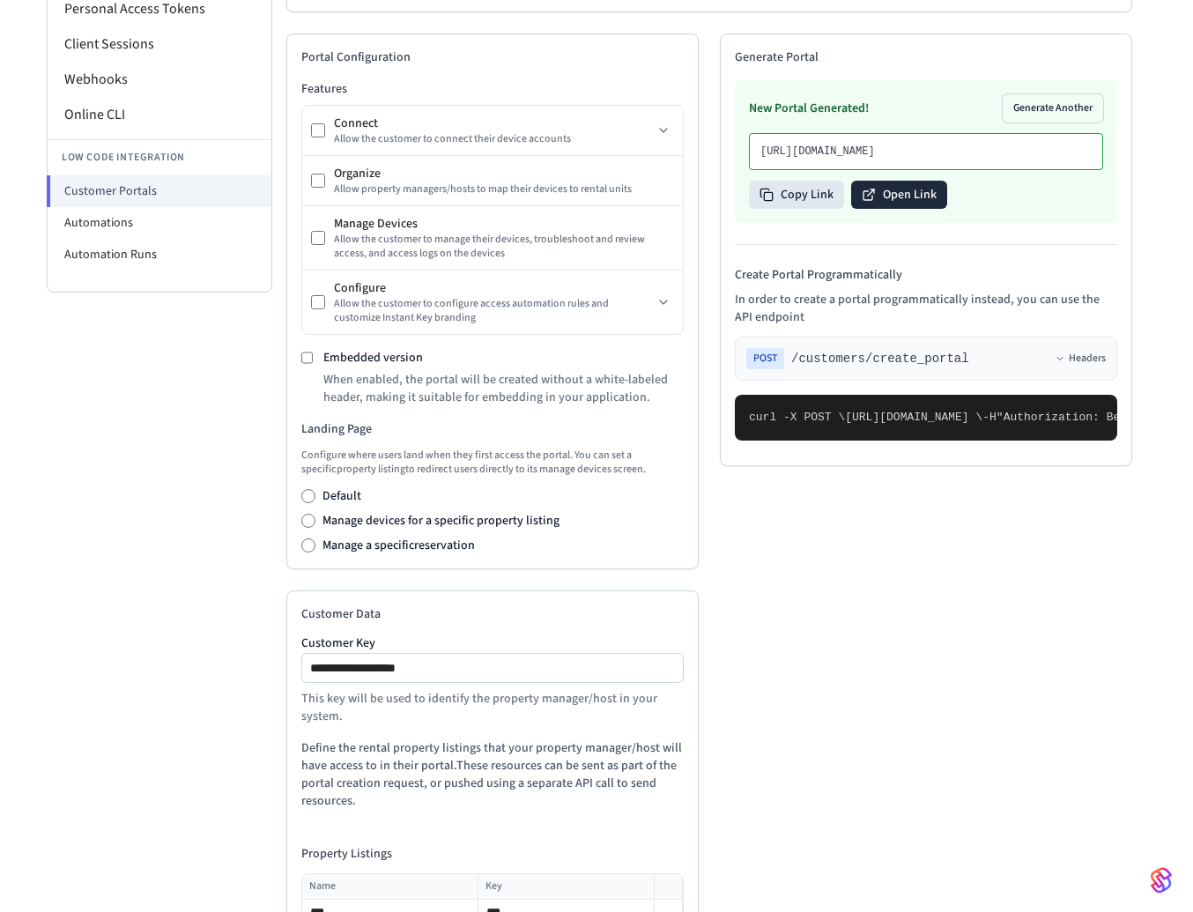
click at [919, 209] on button "Open Link" at bounding box center [899, 195] width 96 height 28
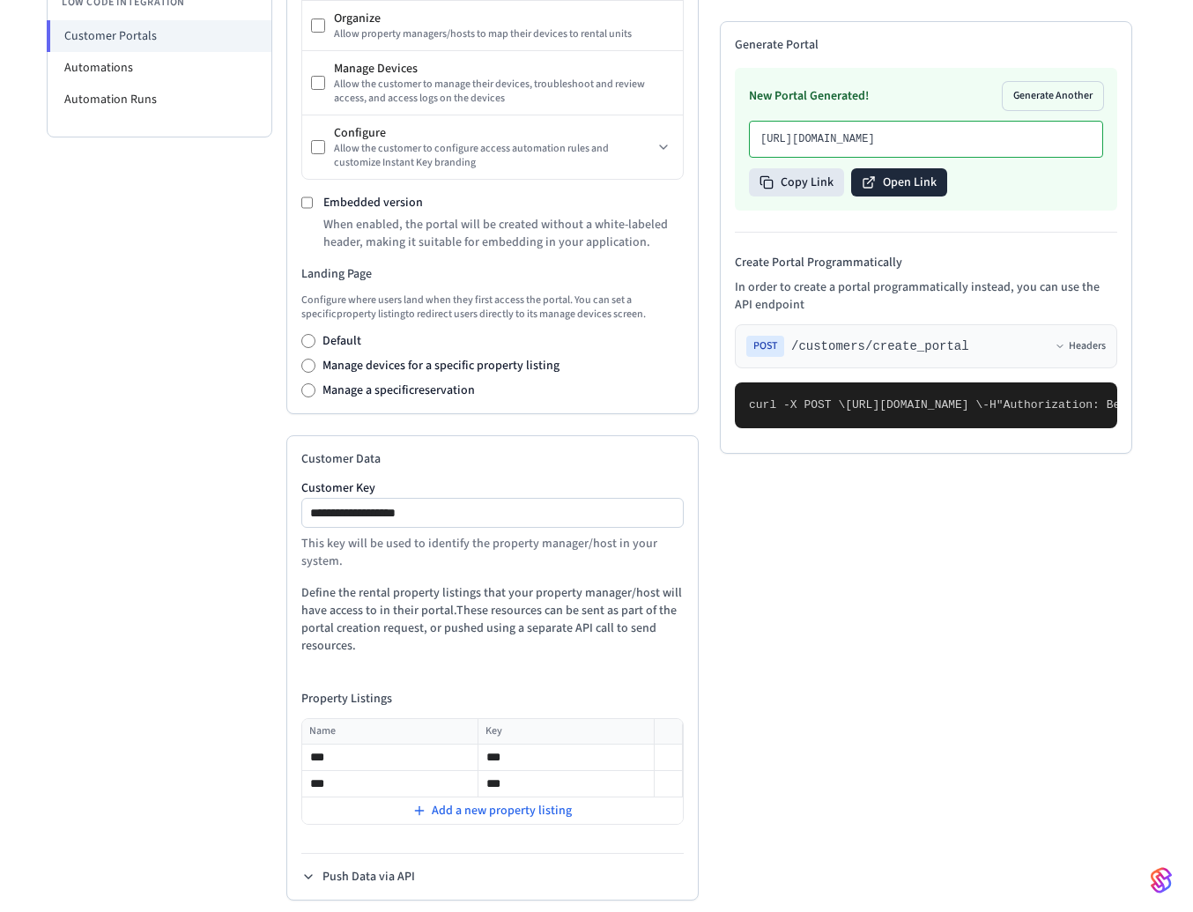
scroll to position [561, 0]
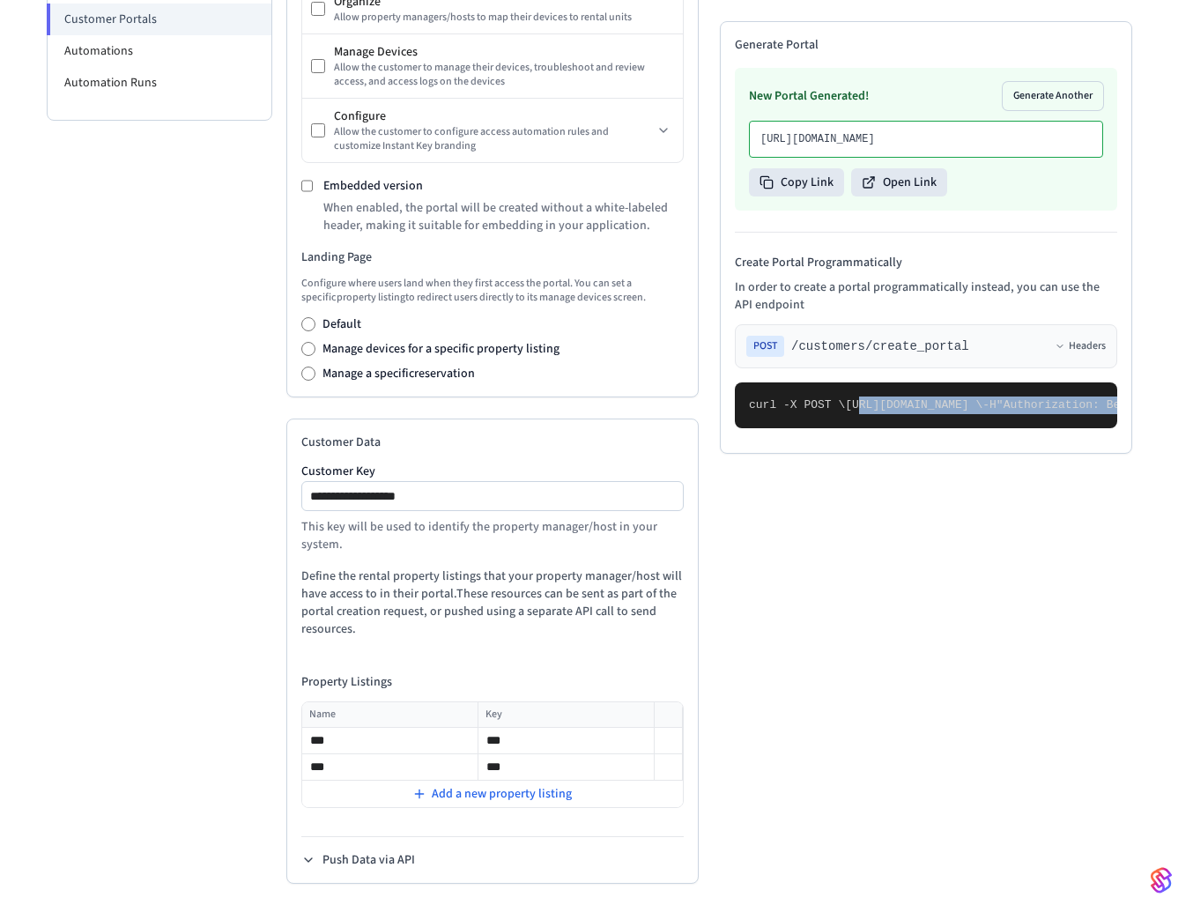
drag, startPoint x: 765, startPoint y: 835, endPoint x: 764, endPoint y: 355, distance: 480.3
click at [764, 382] on pre "curl -X POST \ [URL][DOMAIN_NAME] \ -H "Authorization: Bearer seam_api_key_1234…" at bounding box center [926, 405] width 382 height 46
copy code "[URL][DOMAIN_NAME] \ -H "Authorization: Bearer seam_api_key_123456" \ -H "Conte…"
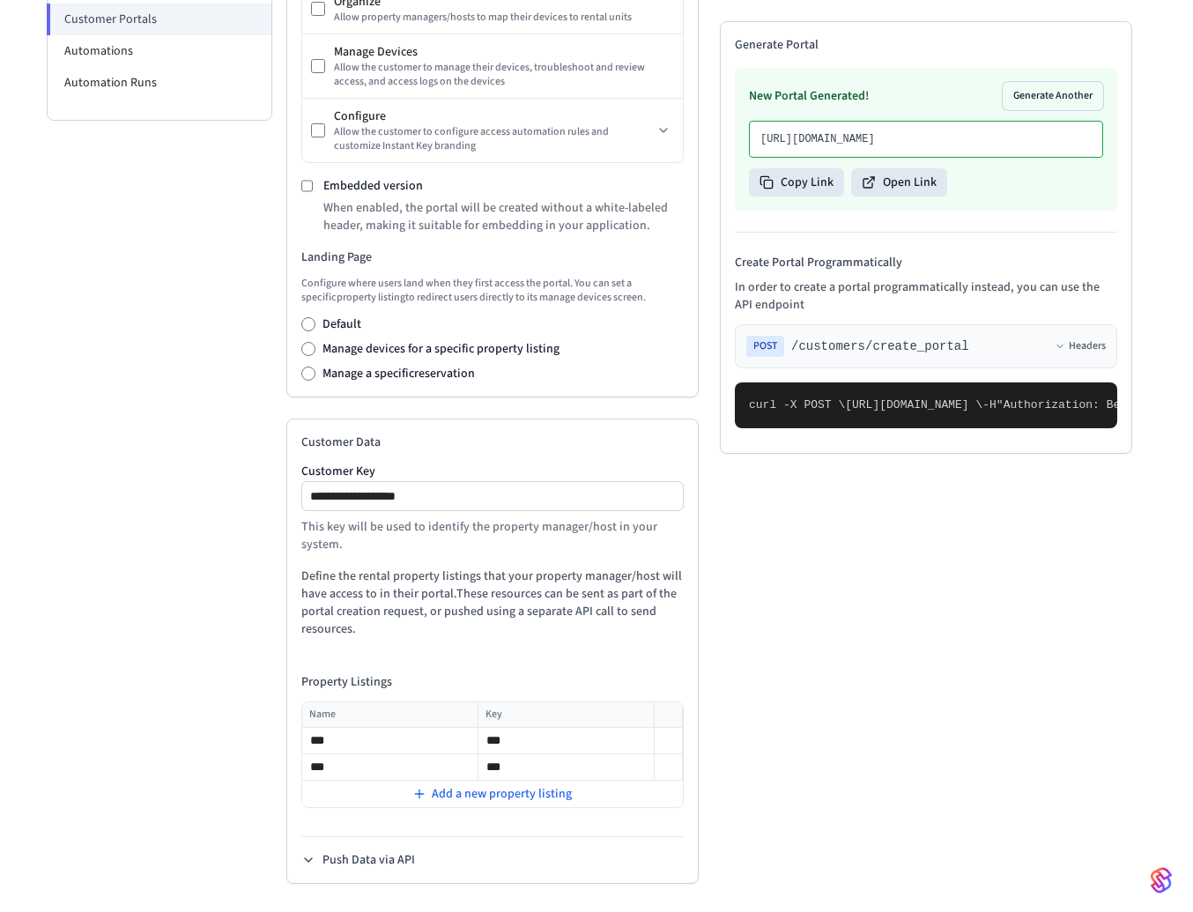
copy span "property_listings"
copy span "property_listing_key"
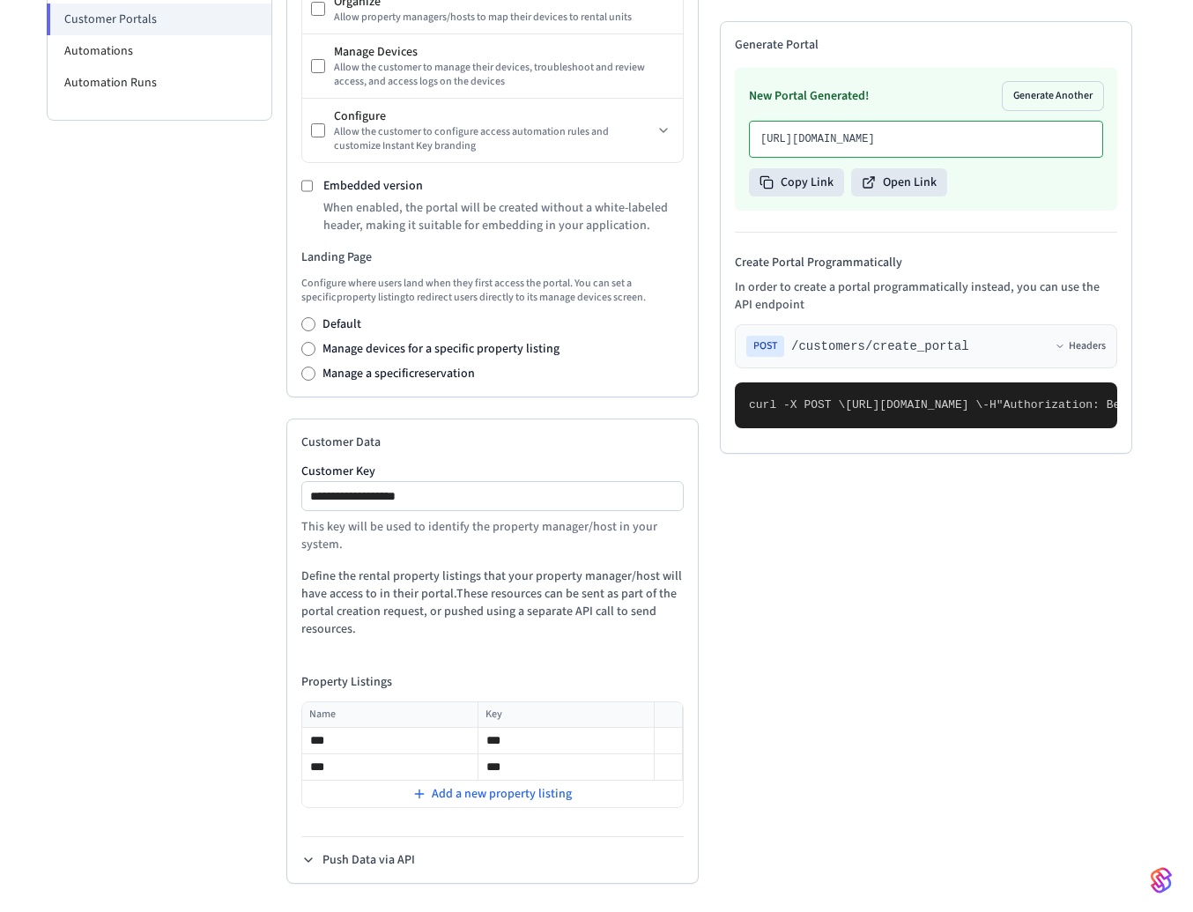
click at [866, 428] on pre "curl -X POST \ [URL][DOMAIN_NAME] \ -H "Authorization: Bearer seam_api_key_1234…" at bounding box center [926, 405] width 382 height 46
drag, startPoint x: 779, startPoint y: 812, endPoint x: 761, endPoint y: 613, distance: 199.2
click at [761, 428] on pre "curl -X POST \ [URL][DOMAIN_NAME] \ -H "Authorization: Bearer seam_api_key_1234…" at bounding box center [926, 405] width 382 height 46
click at [589, 612] on p "Define the rental property listings that your property manager/host will have a…" at bounding box center [492, 603] width 382 height 71
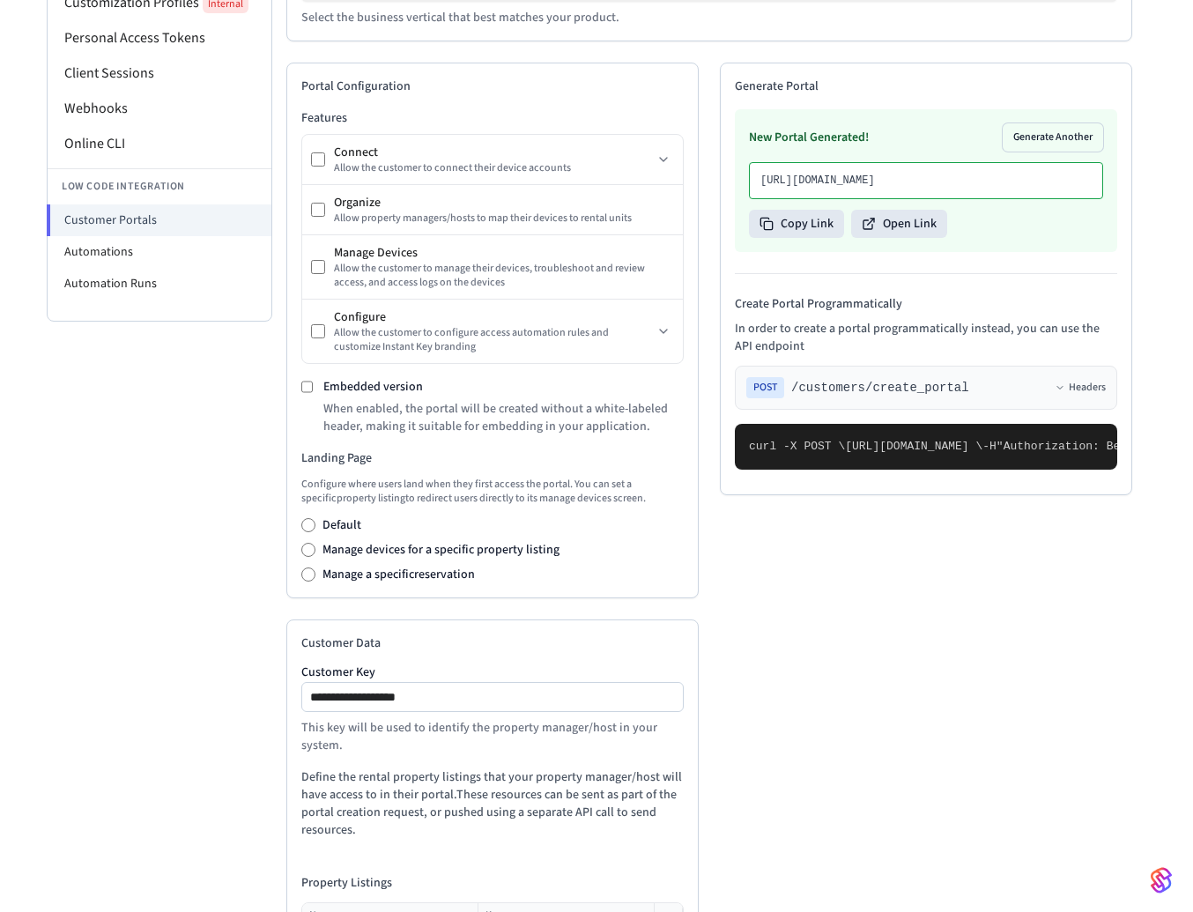
scroll to position [0, 0]
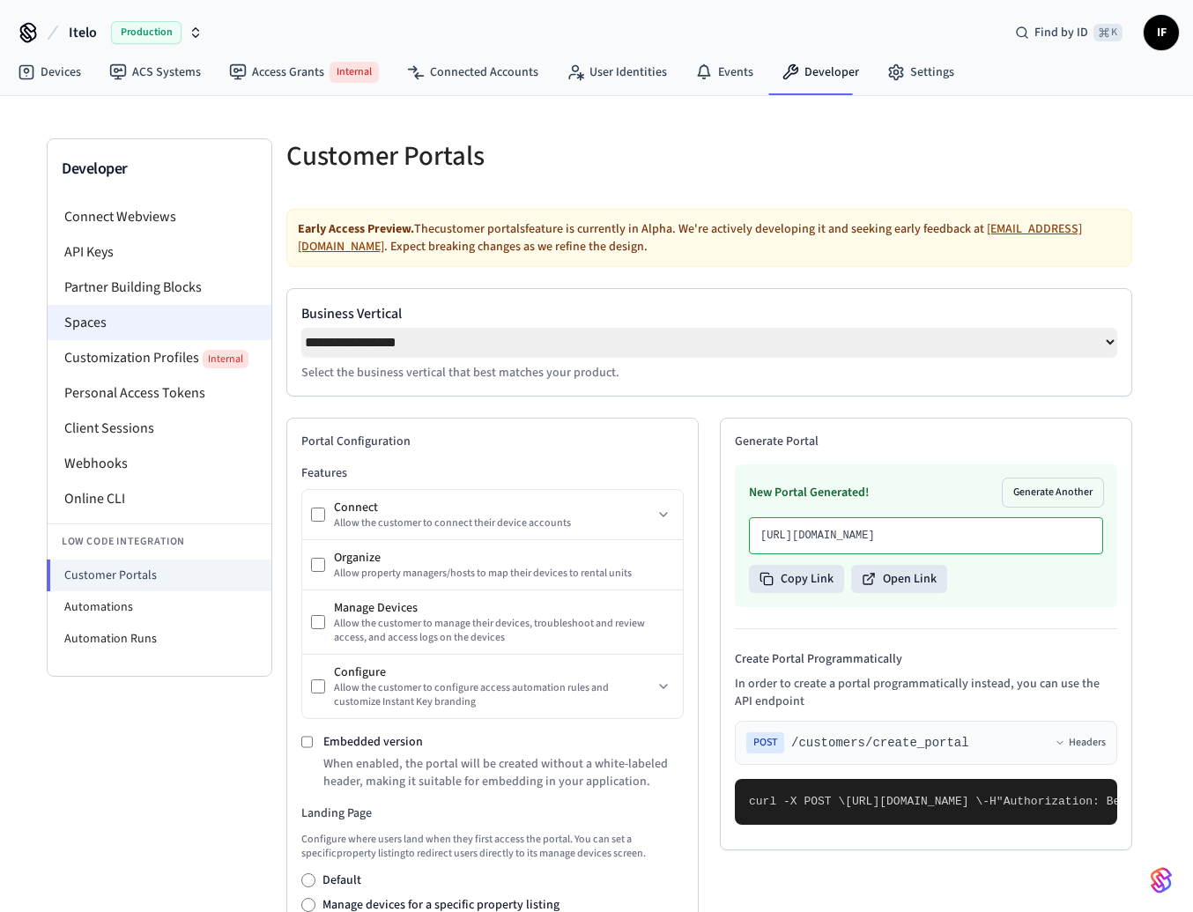
click at [125, 328] on li "Spaces" at bounding box center [160, 322] width 224 height 35
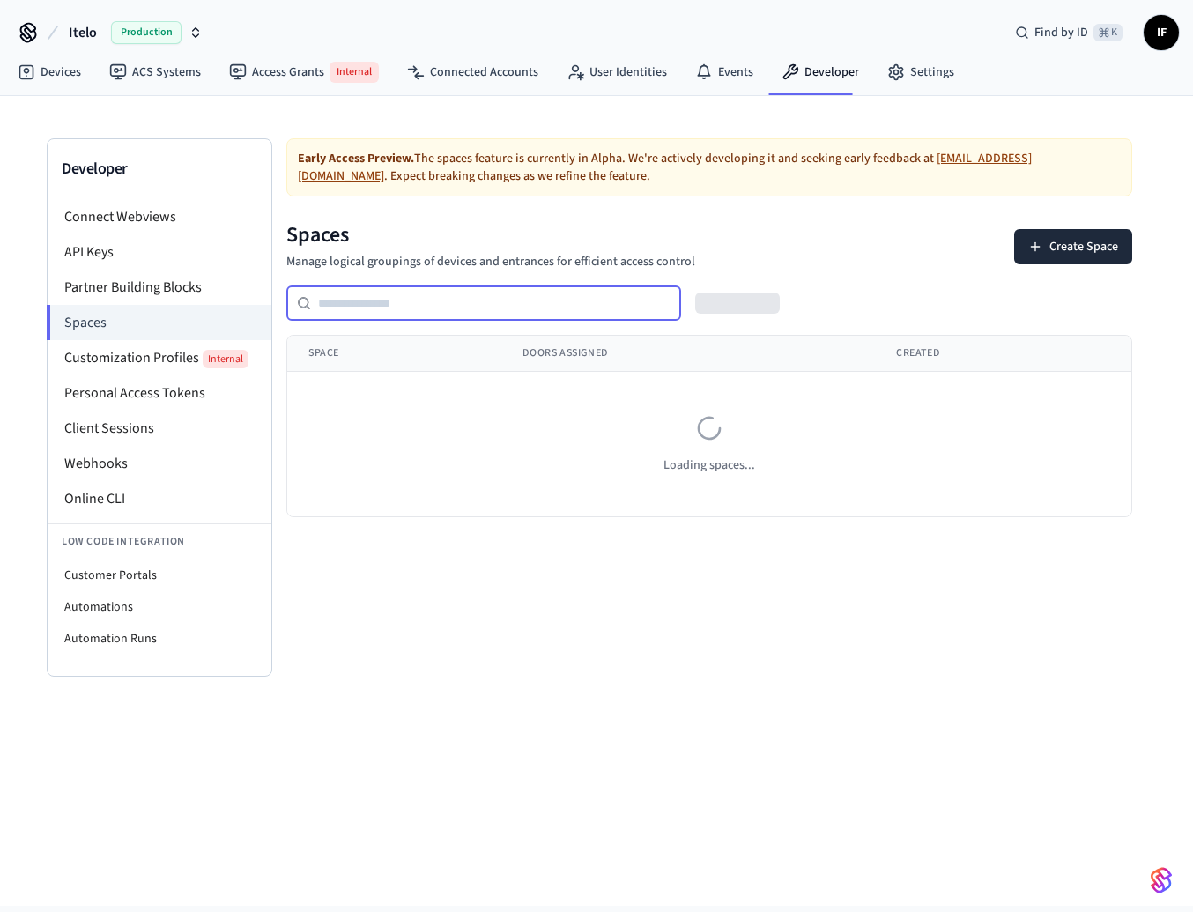
click at [558, 305] on input "text" at bounding box center [496, 303] width 370 height 21
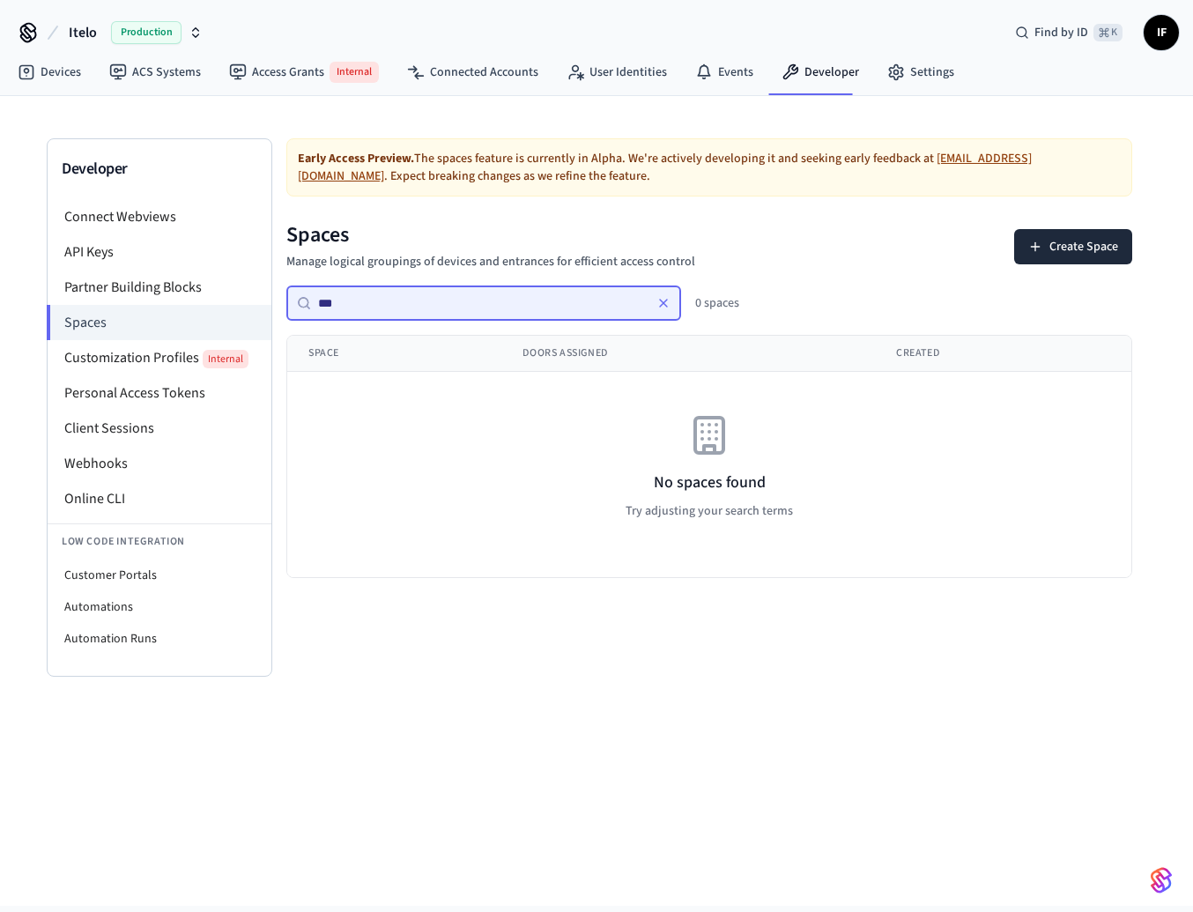
type input "***"
click at [88, 568] on li "Customer Portals" at bounding box center [160, 576] width 224 height 32
select select "**********"
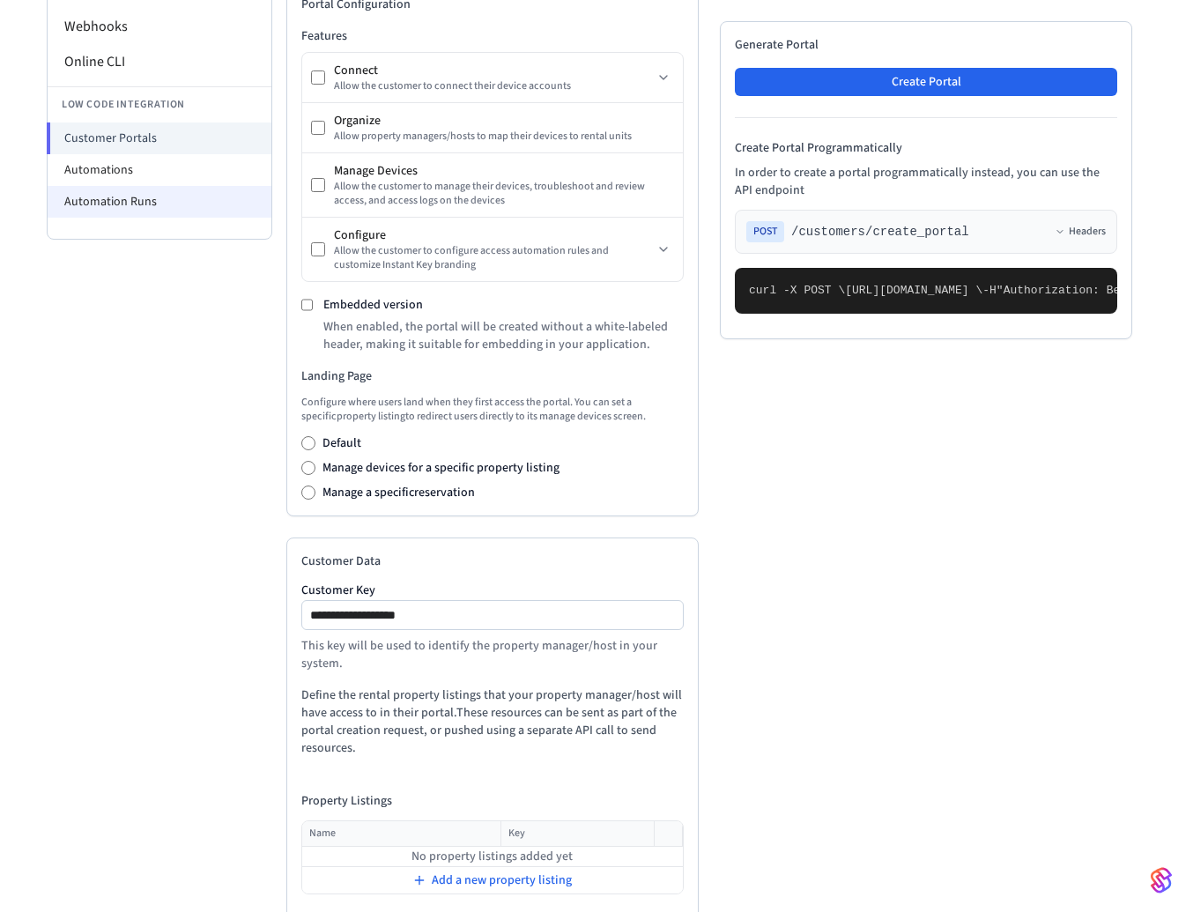
scroll to position [531, 0]
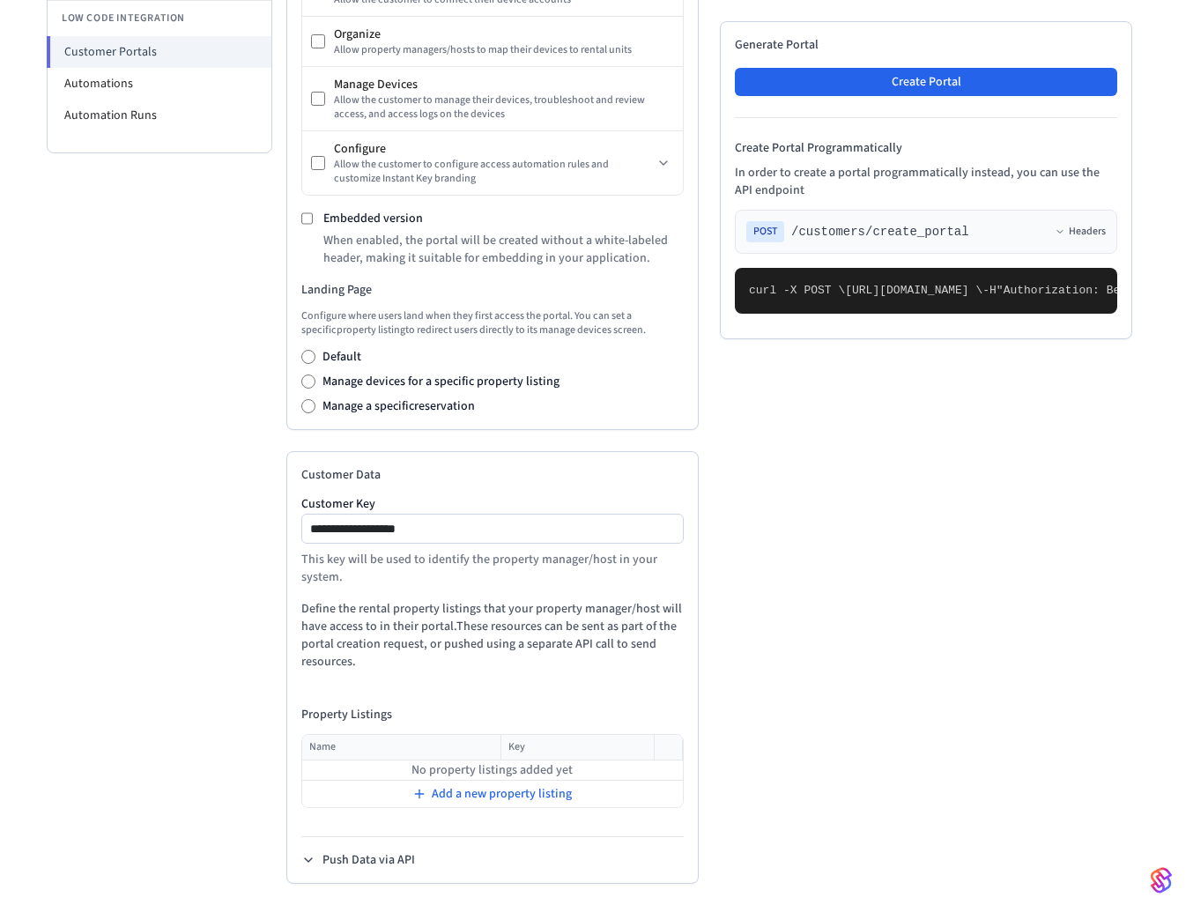
click at [302, 849] on div "Push Data via API" at bounding box center [492, 852] width 382 height 33
click at [314, 853] on icon at bounding box center [308, 860] width 14 height 14
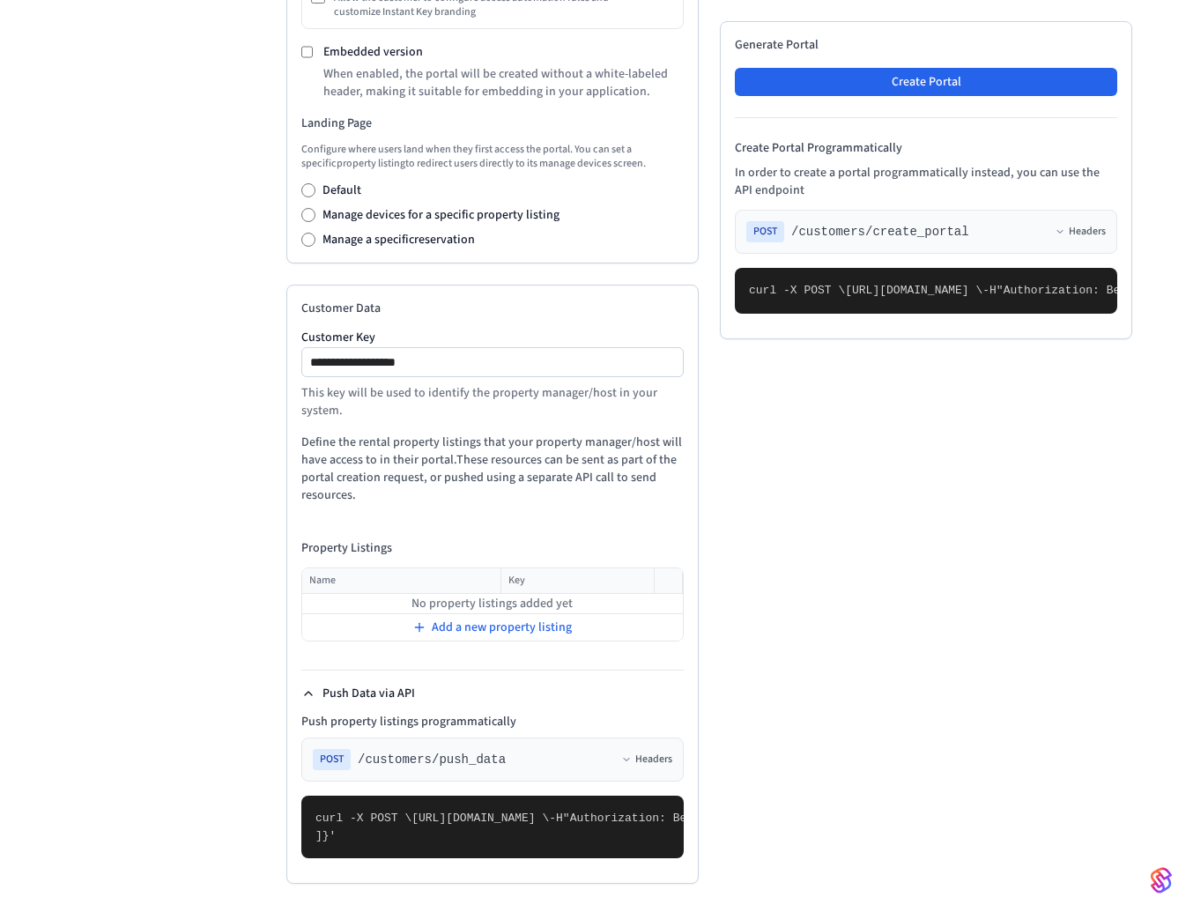
scroll to position [835, 0]
click at [446, 619] on span "Add a new property listing" at bounding box center [502, 628] width 140 height 18
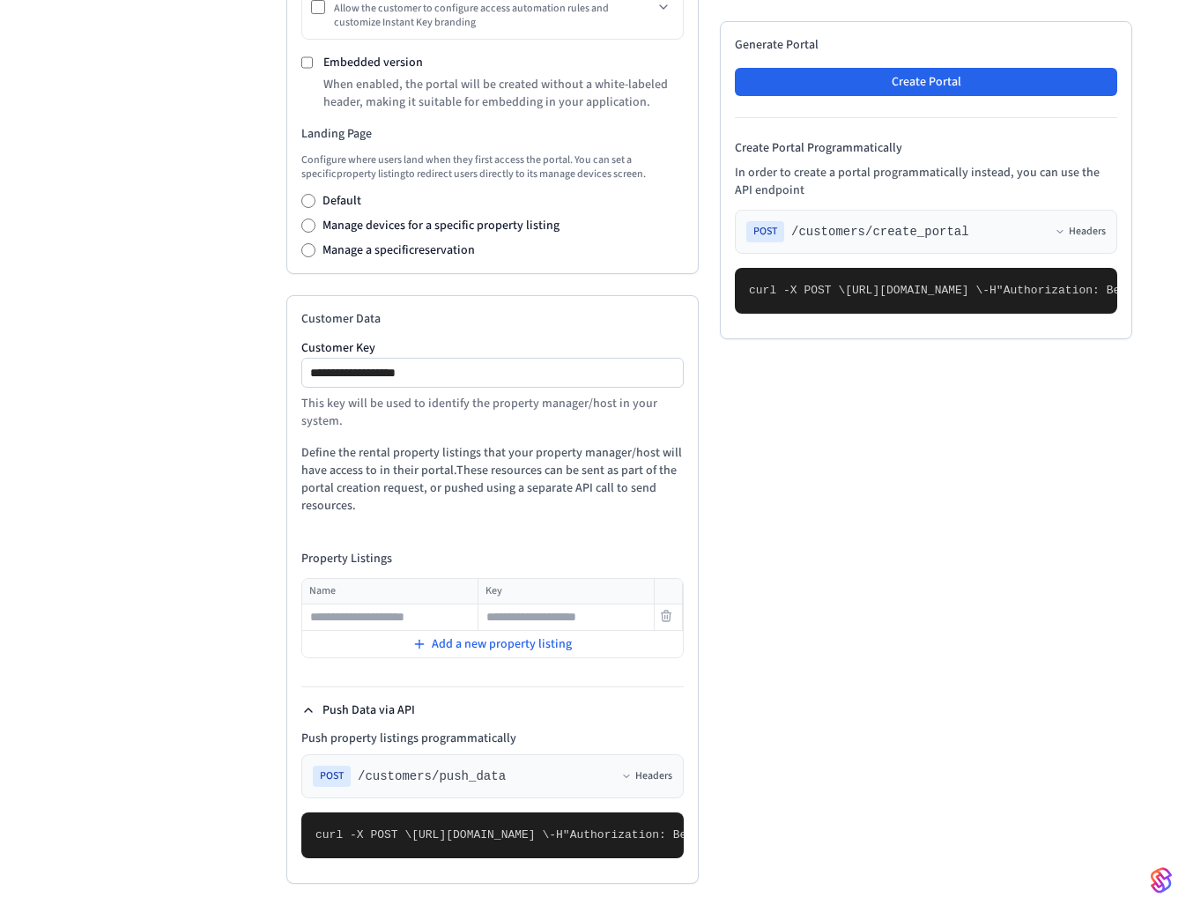
click at [435, 607] on input "text" at bounding box center [390, 617] width 174 height 21
type input "***"
drag, startPoint x: 336, startPoint y: 843, endPoint x: 317, endPoint y: 613, distance: 229.9
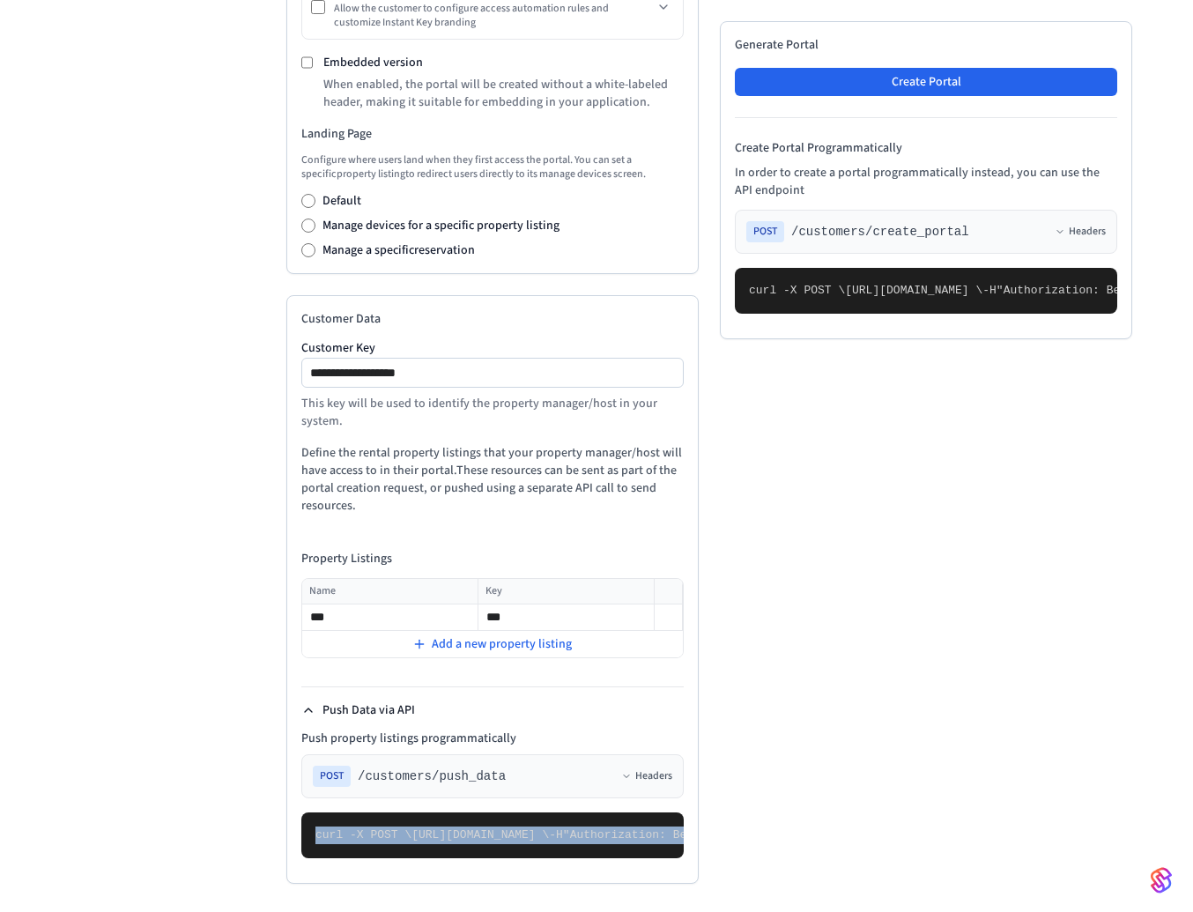
click at [317, 813] on pre "curl -X POST \ [URL][DOMAIN_NAME] \ -H "Authorization: Bearer seam_api_key_1234…" at bounding box center [492, 836] width 382 height 46
copy code "curl -X POST \ [URL][DOMAIN_NAME] \ -H "Authorization: Bearer seam_api_key_1234…"
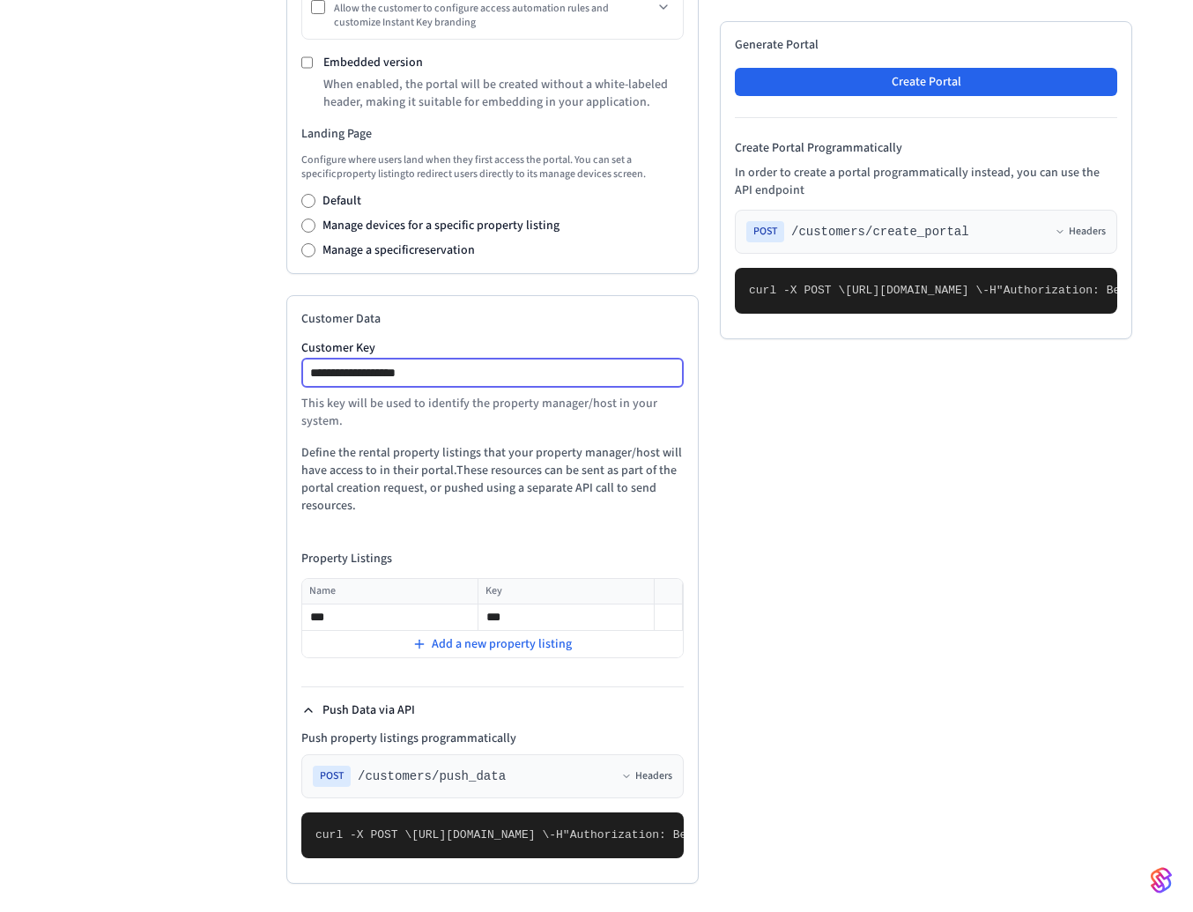
click at [655, 367] on input "**********" at bounding box center [493, 372] width 381 height 21
click at [665, 612] on icon at bounding box center [666, 616] width 14 height 14
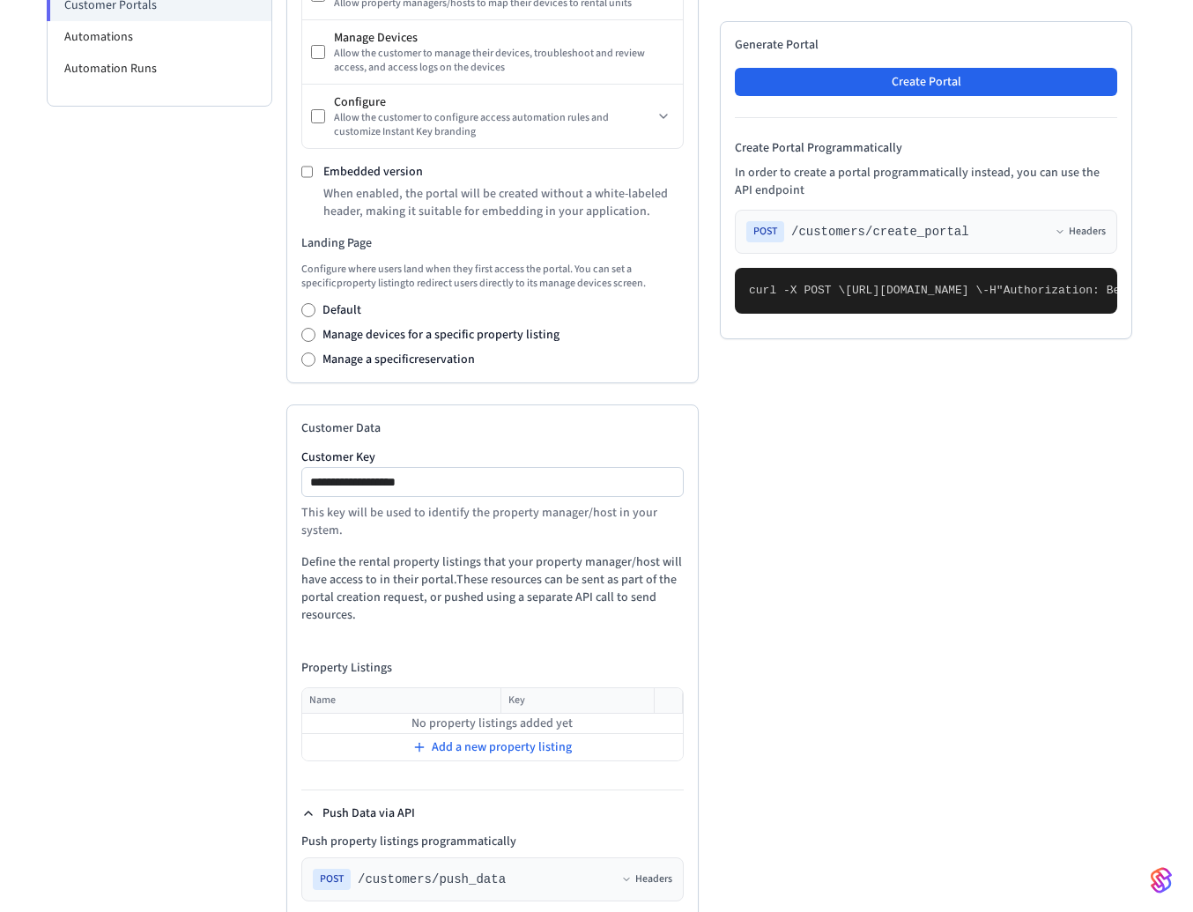
scroll to position [553, 0]
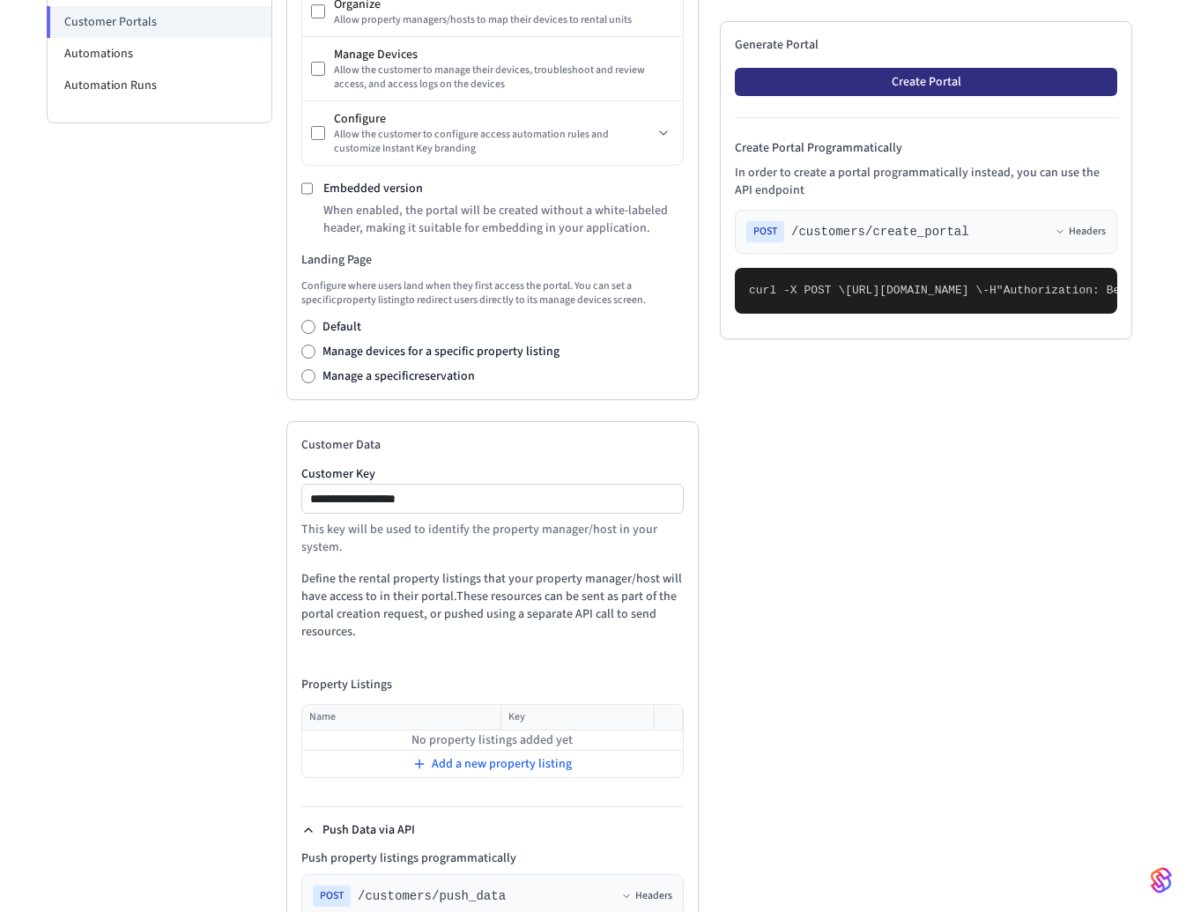
click at [914, 88] on button "Create Portal" at bounding box center [926, 82] width 382 height 28
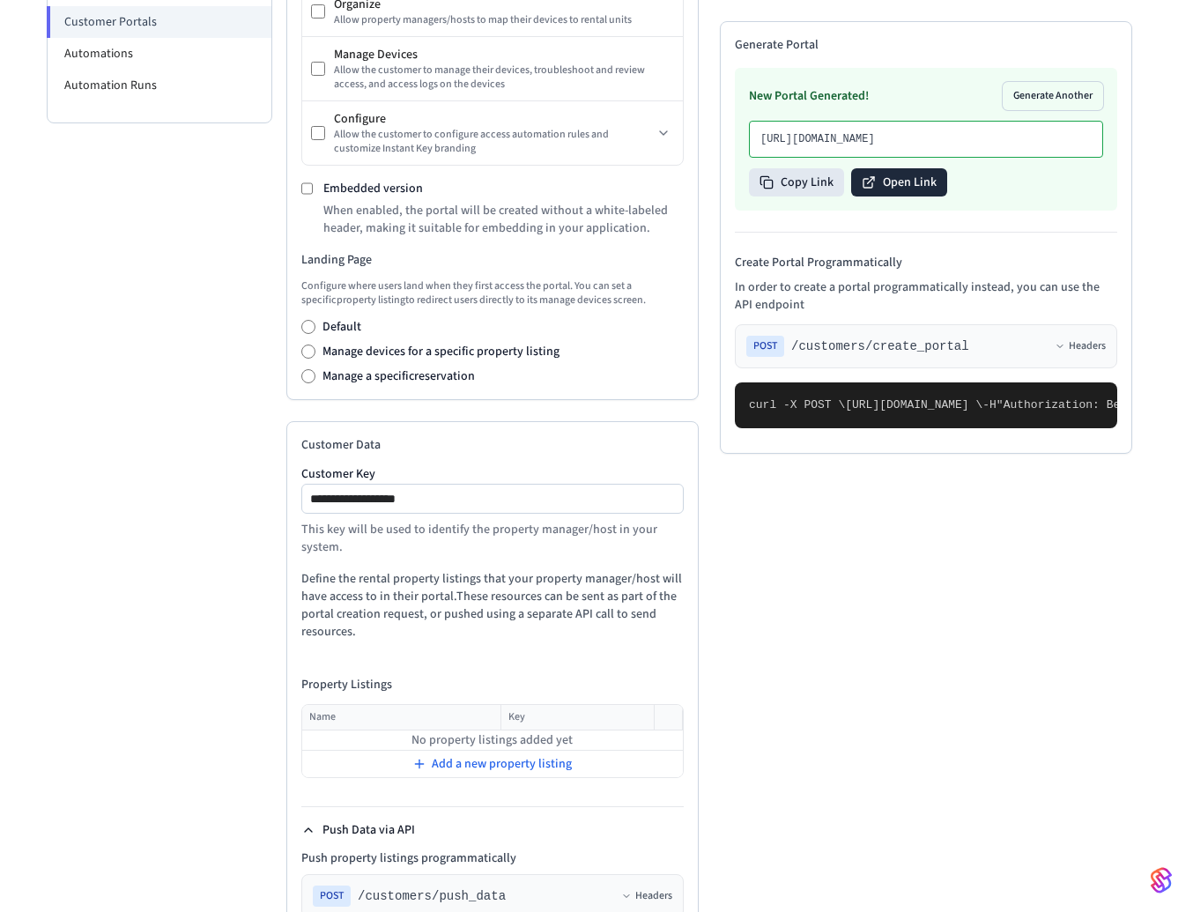
click at [918, 197] on button "Open Link" at bounding box center [899, 182] width 96 height 28
